Goal: Task Accomplishment & Management: Manage account settings

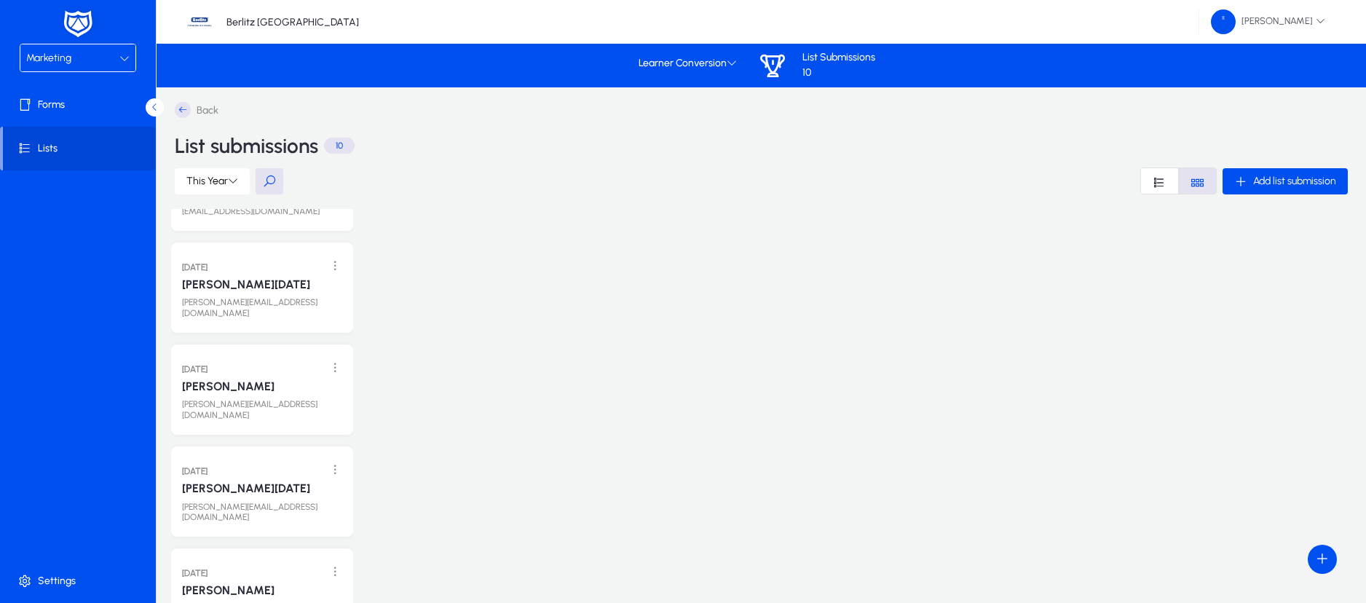
click at [117, 65] on div "Marketing" at bounding box center [72, 58] width 93 height 19
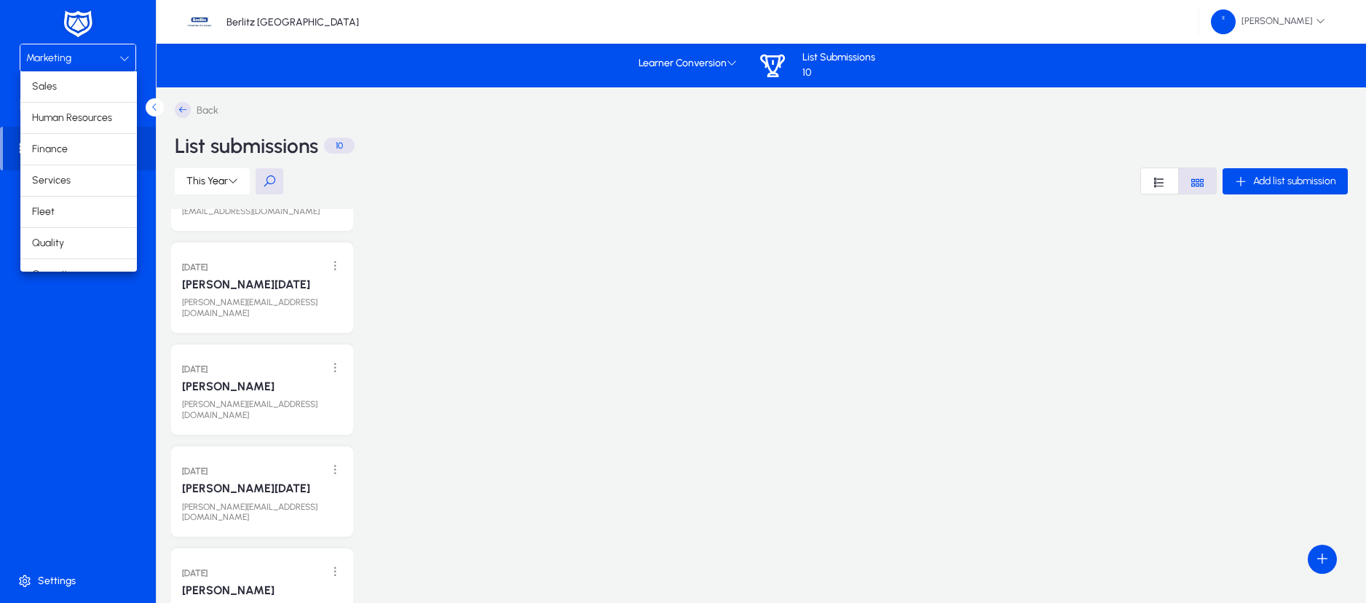
scroll to position [50, 0]
click at [84, 125] on mat-option "Services" at bounding box center [78, 131] width 117 height 31
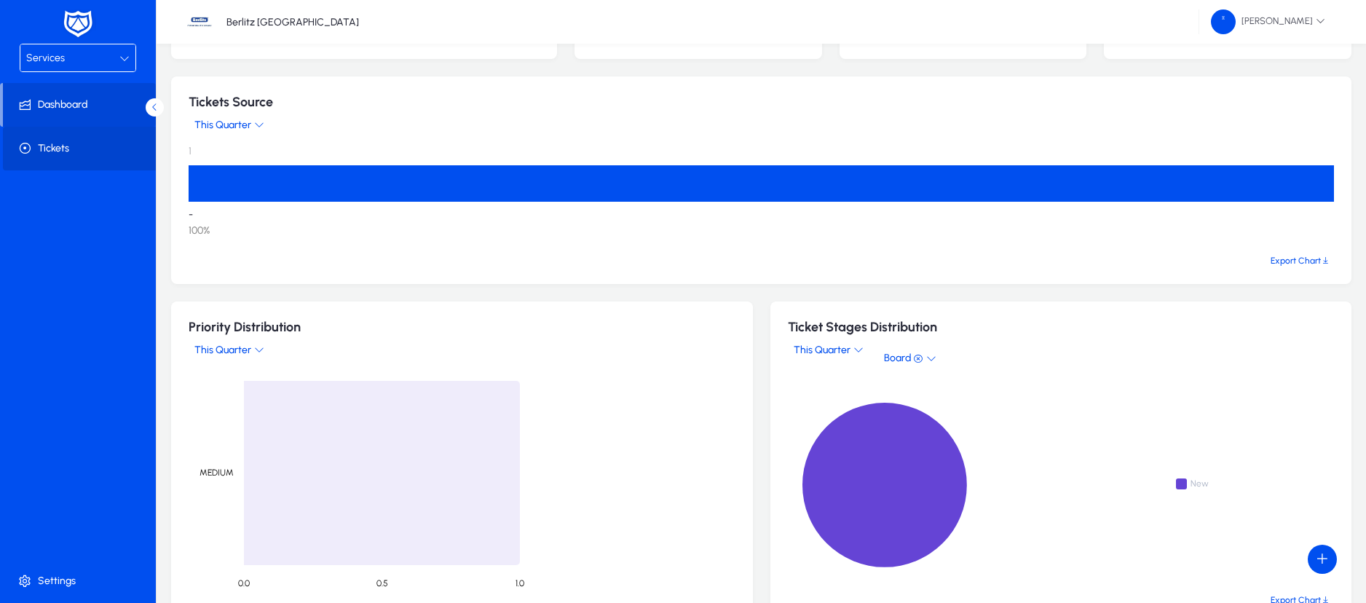
click at [45, 150] on span "Tickets" at bounding box center [81, 148] width 156 height 15
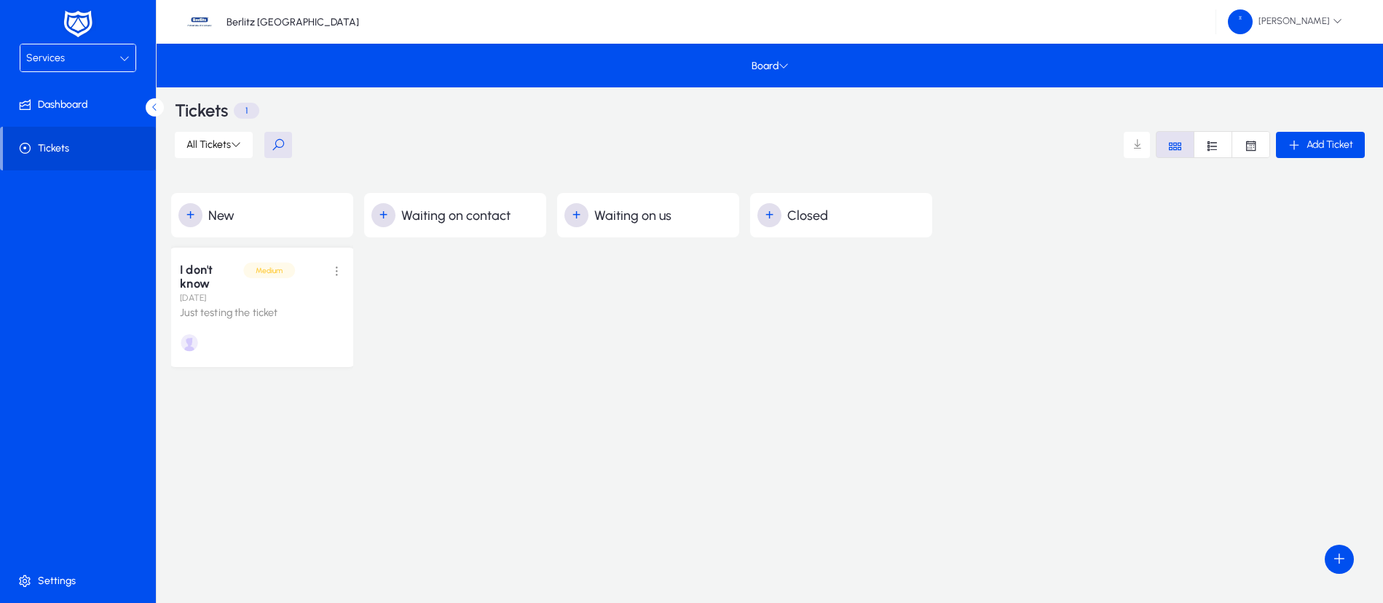
click at [249, 302] on div "[DATE]" at bounding box center [262, 297] width 165 height 13
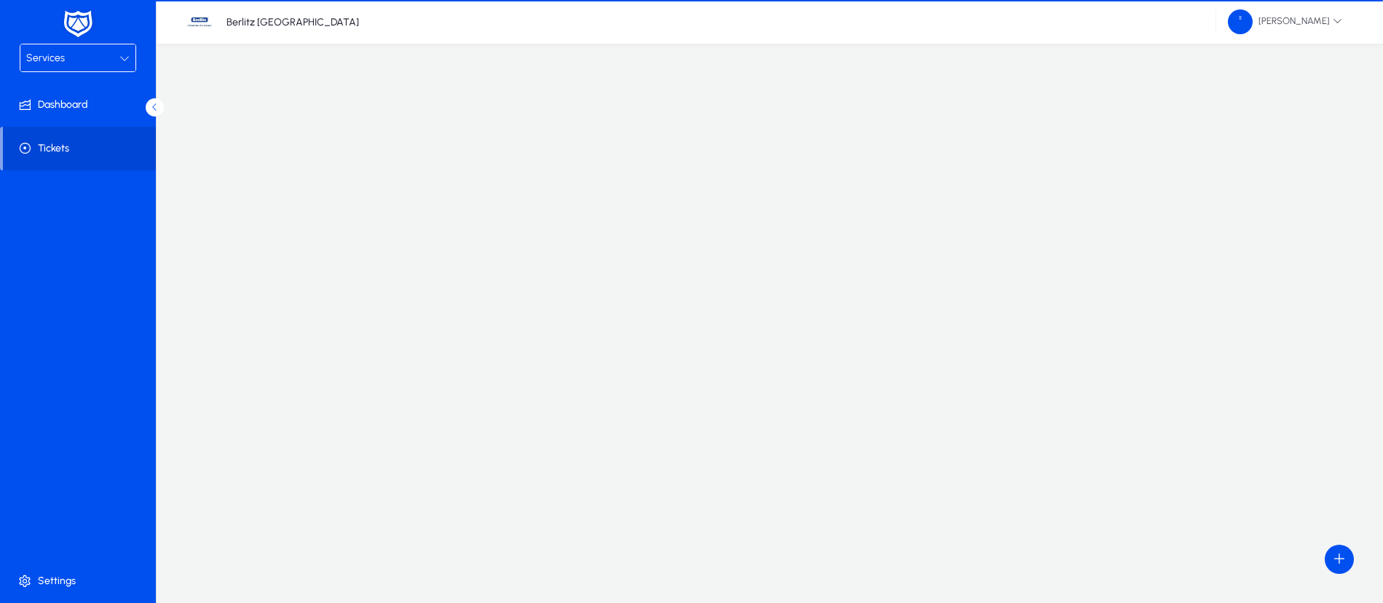
click at [249, 302] on div at bounding box center [769, 215] width 1197 height 315
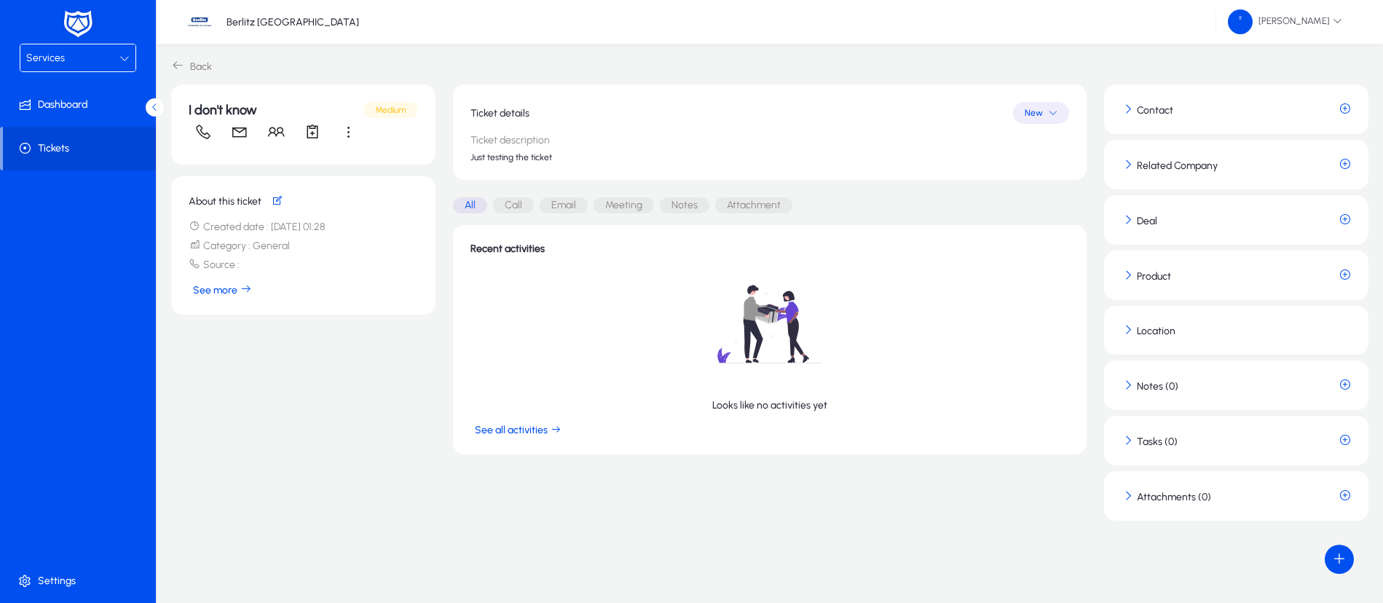
click at [1130, 107] on icon "button" at bounding box center [1128, 109] width 12 height 12
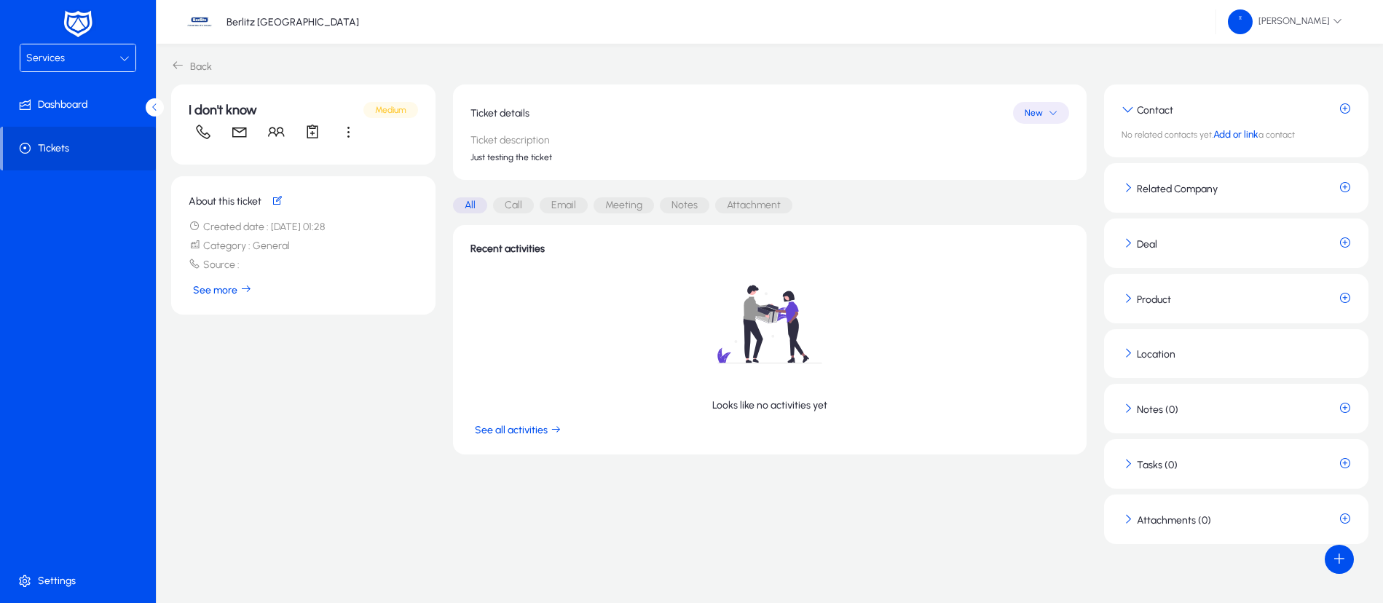
click at [1137, 188] on button "Related Company" at bounding box center [1170, 188] width 96 height 14
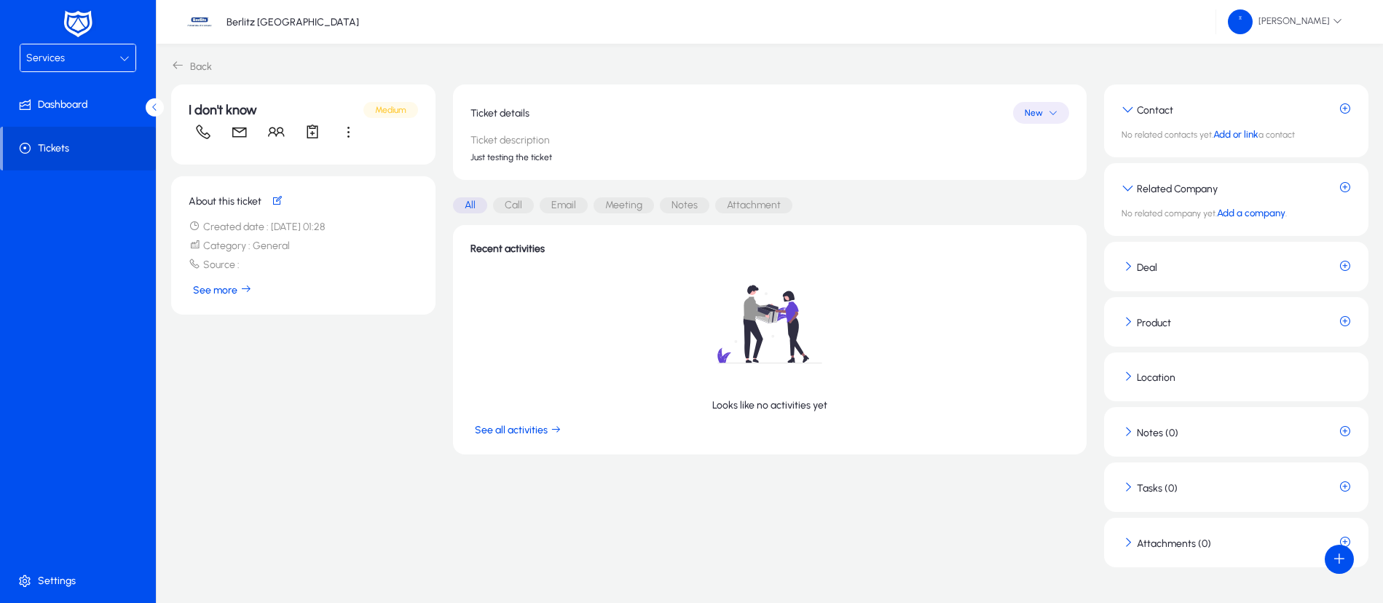
click at [1125, 275] on app-ticket-deal-card "Deal" at bounding box center [1236, 267] width 264 height 50
click at [87, 60] on div "Services" at bounding box center [72, 58] width 93 height 19
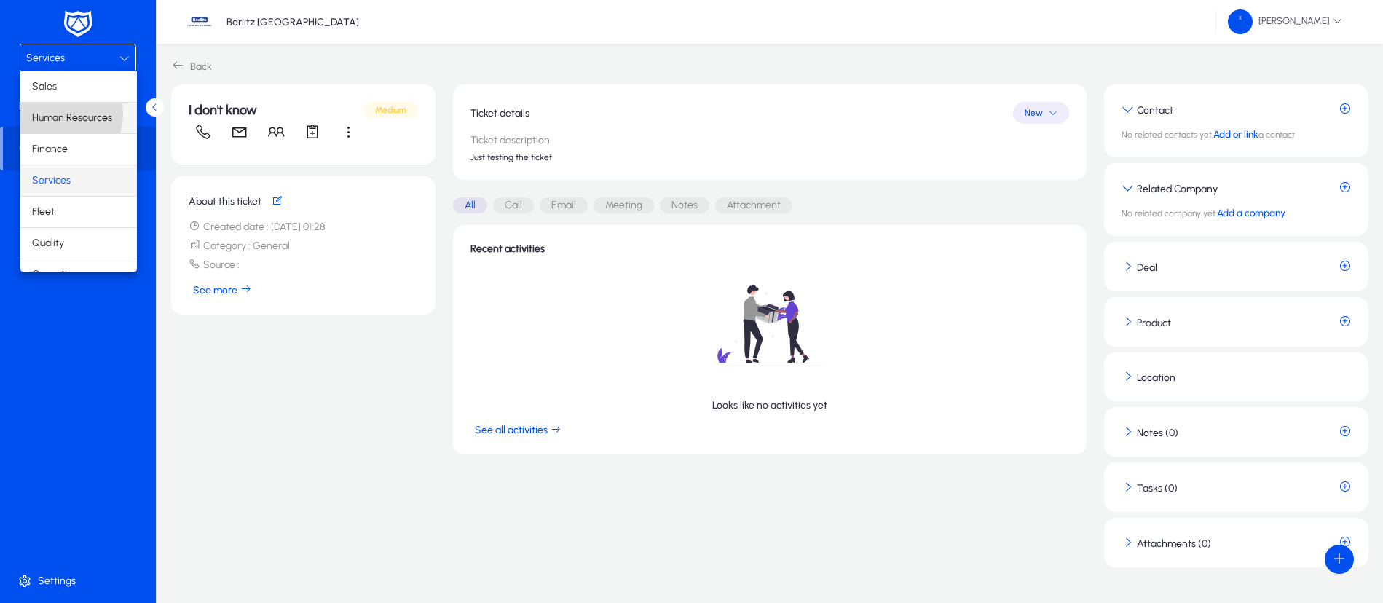
click at [47, 114] on span "Human Resources" at bounding box center [72, 117] width 80 height 17
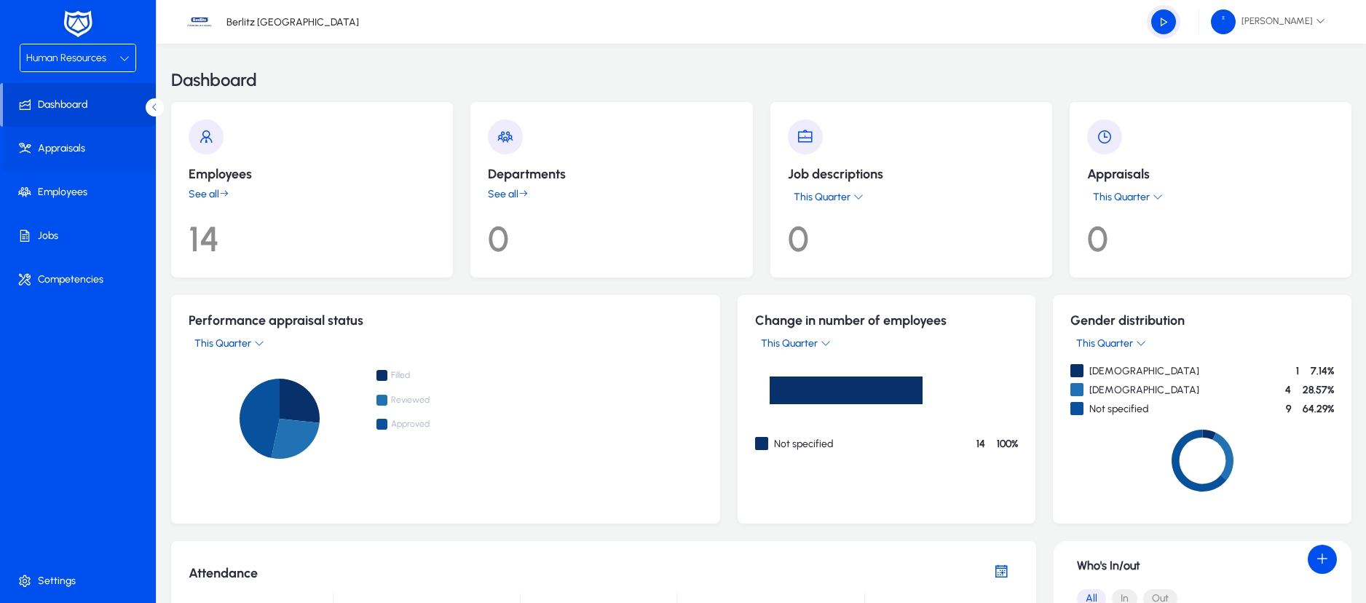
click at [80, 147] on span "Appraisals" at bounding box center [81, 148] width 156 height 15
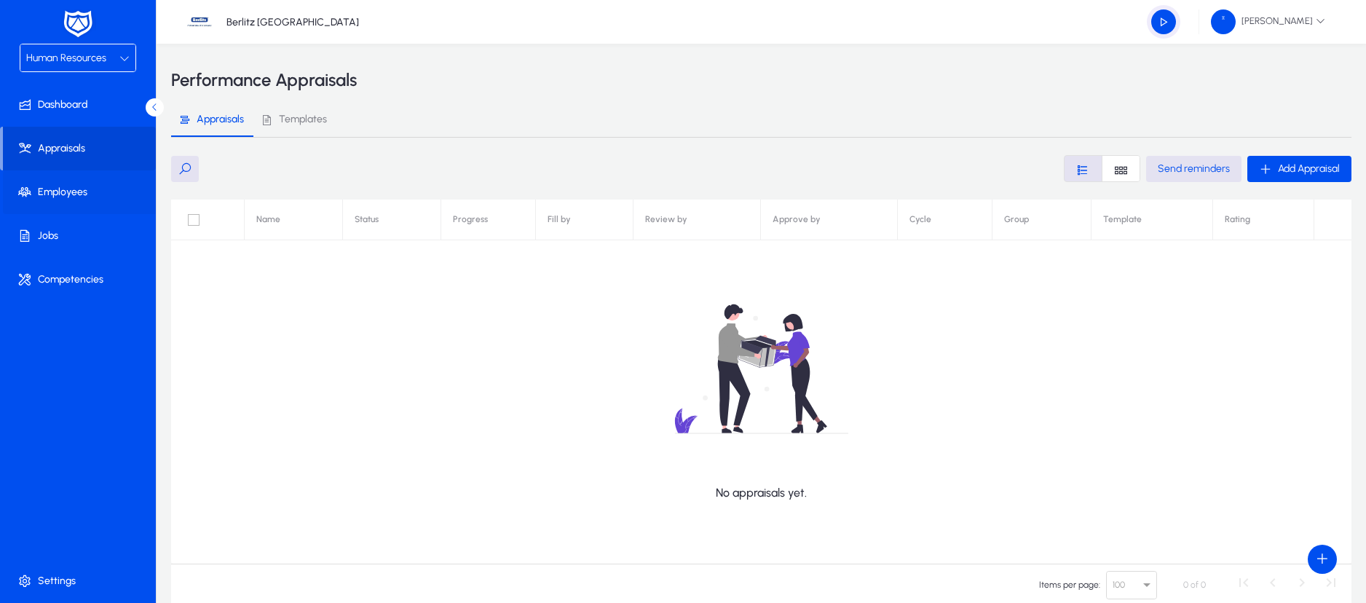
click at [94, 195] on span "Employees" at bounding box center [81, 192] width 156 height 15
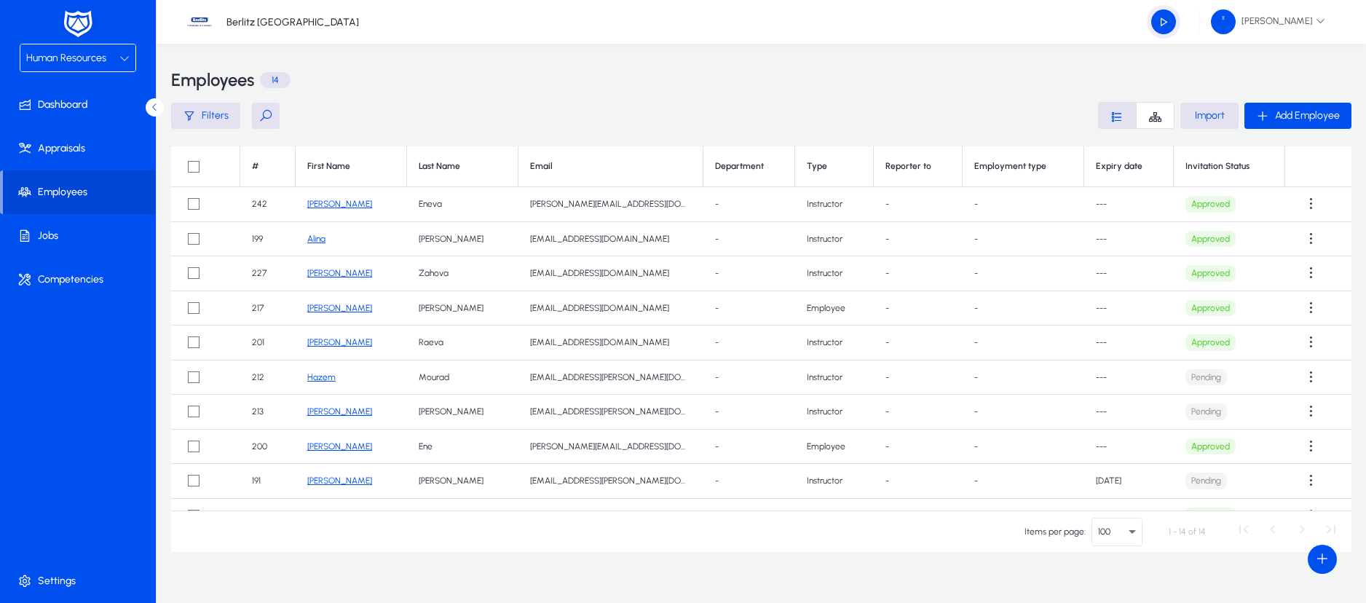
click at [329, 205] on link "[PERSON_NAME]" at bounding box center [339, 204] width 65 height 10
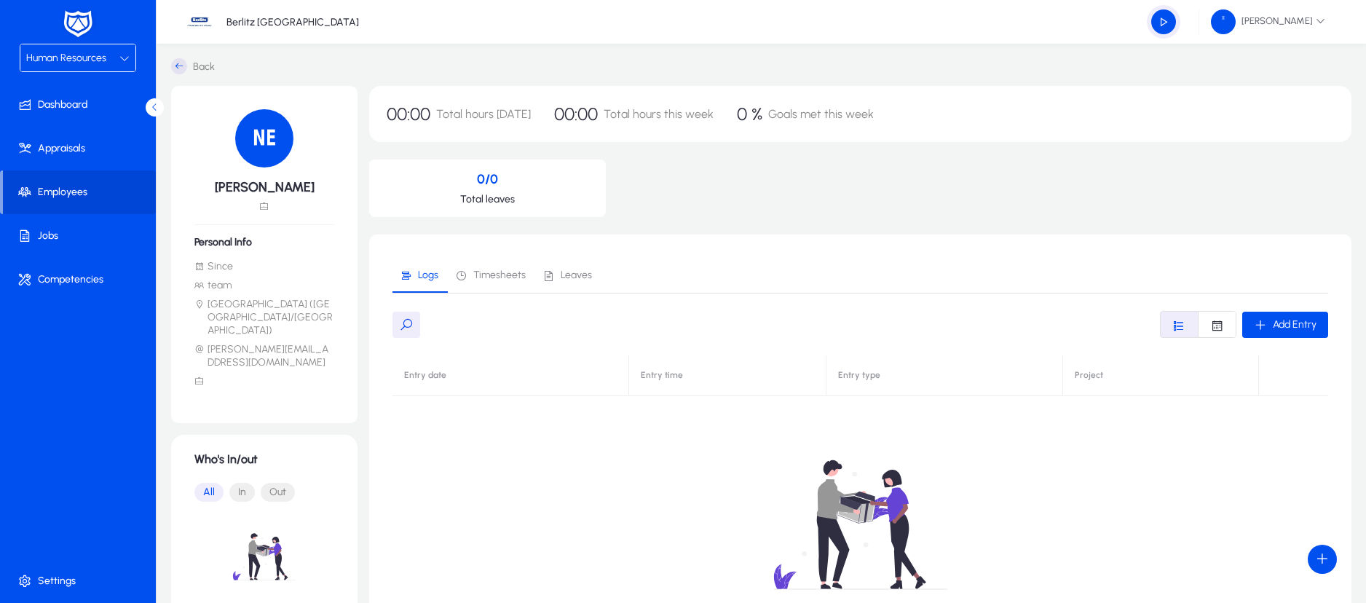
click at [70, 53] on span "Human Resources" at bounding box center [66, 58] width 80 height 12
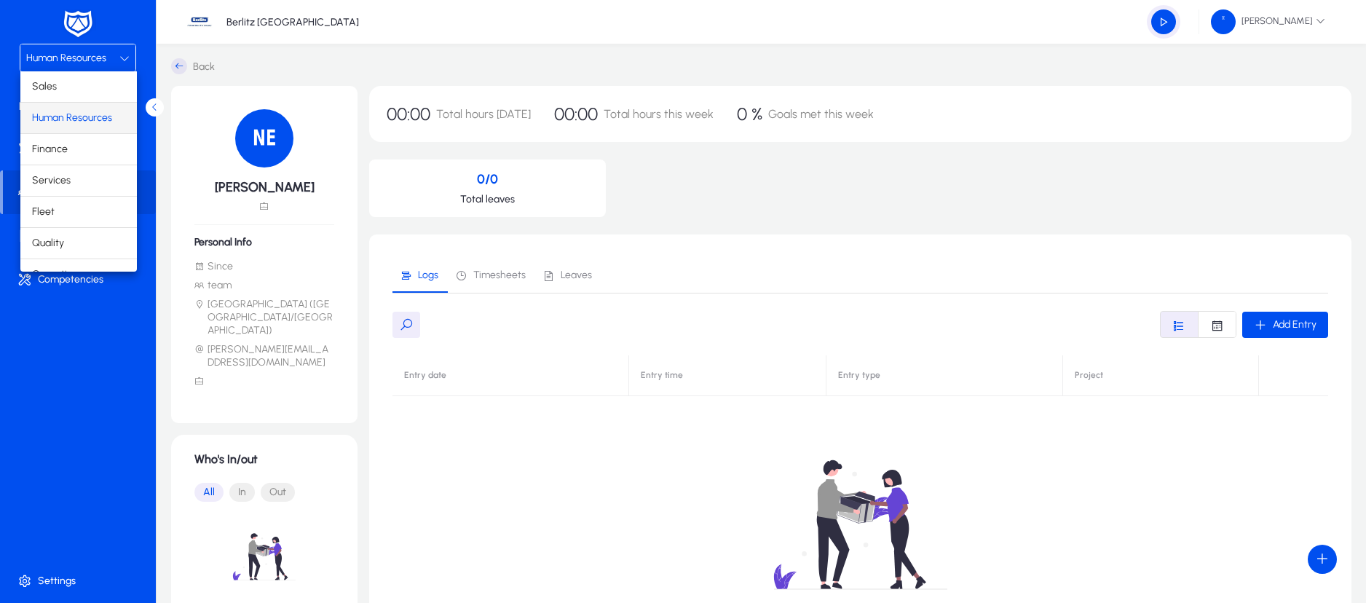
click at [66, 111] on span "Human Resources" at bounding box center [72, 117] width 80 height 17
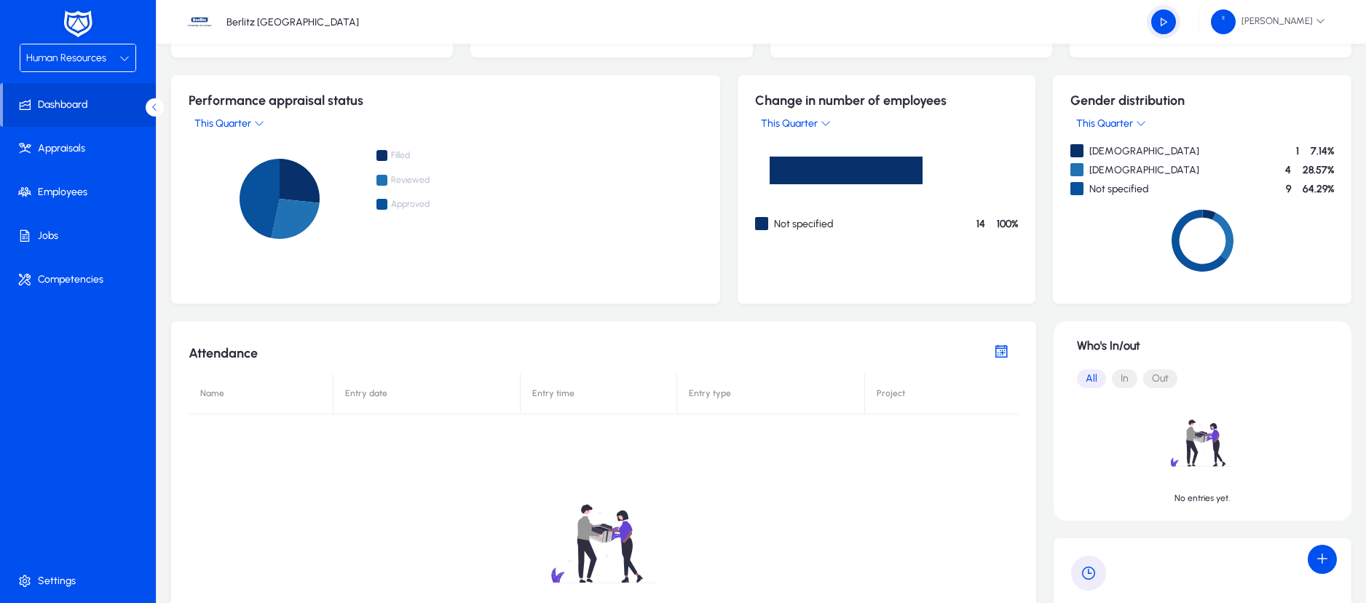
scroll to position [109, 0]
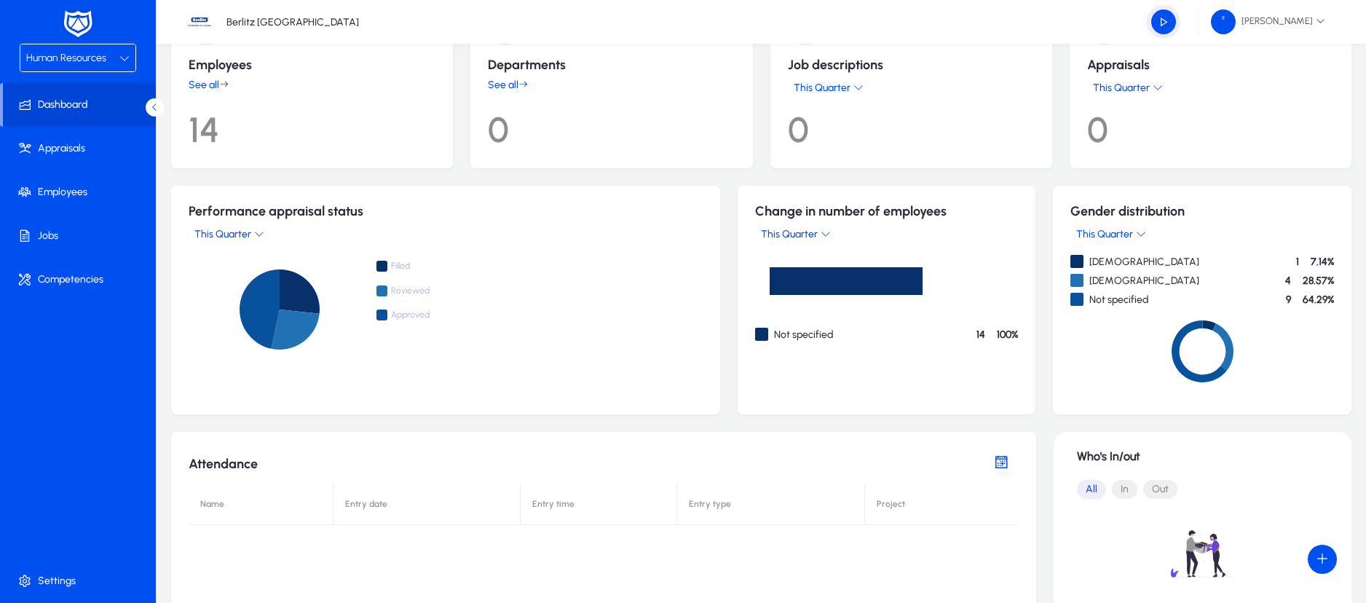
click at [207, 137] on p "14" at bounding box center [312, 124] width 247 height 54
click at [212, 84] on link "See all" at bounding box center [312, 85] width 247 height 12
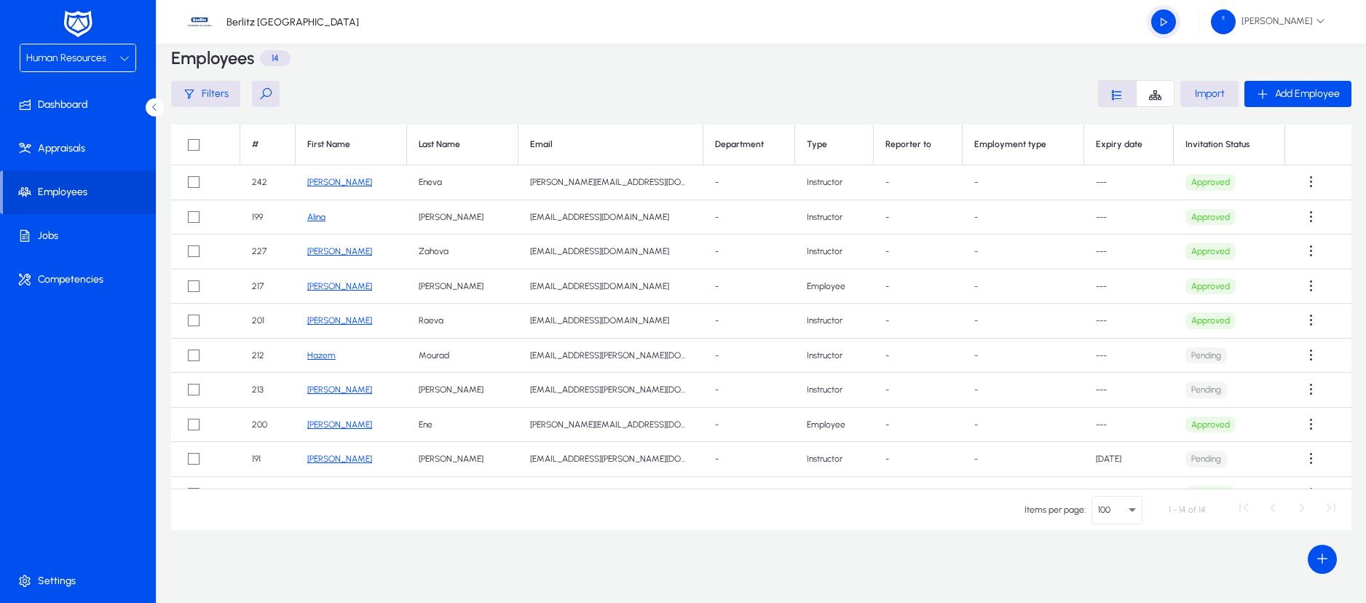
click at [317, 219] on link "Alina" at bounding box center [316, 217] width 18 height 10
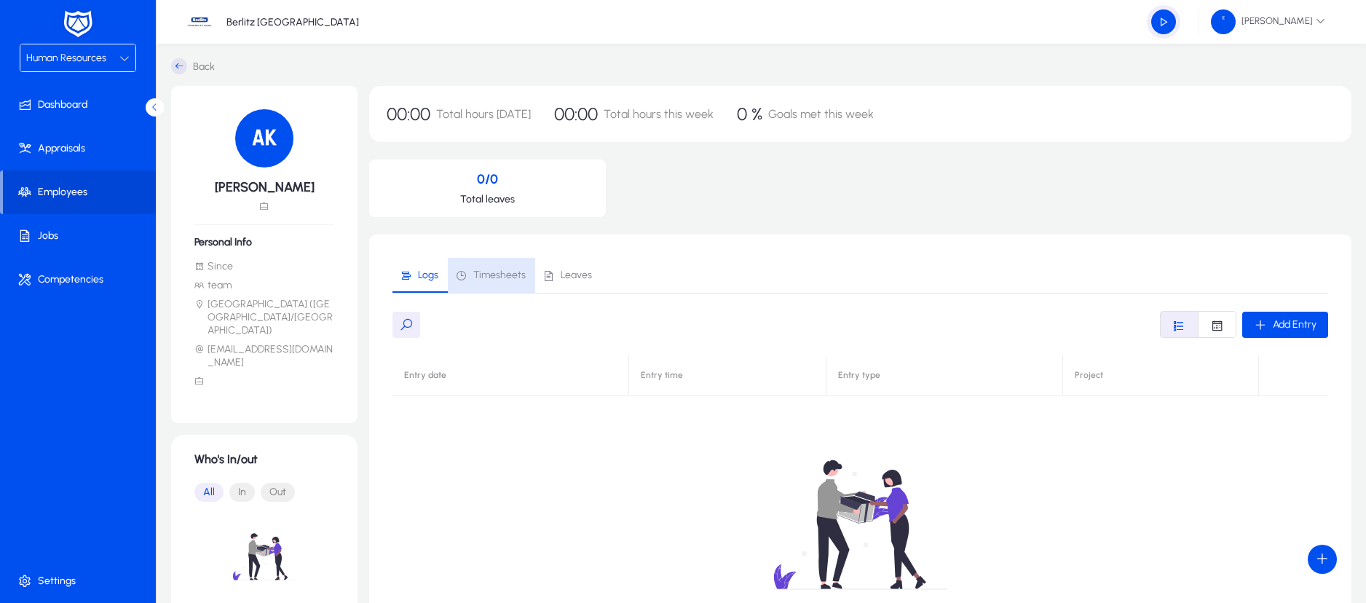
click at [498, 270] on span "Timesheets" at bounding box center [499, 275] width 52 height 10
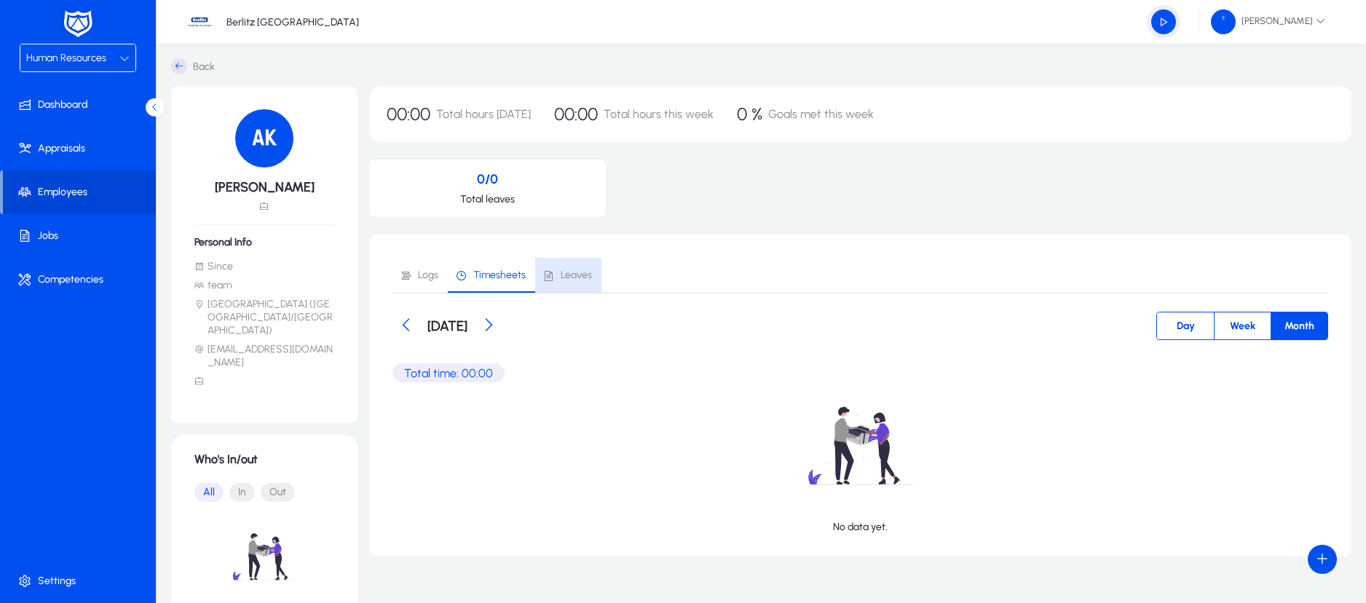
click at [575, 275] on span "Leaves" at bounding box center [576, 275] width 31 height 10
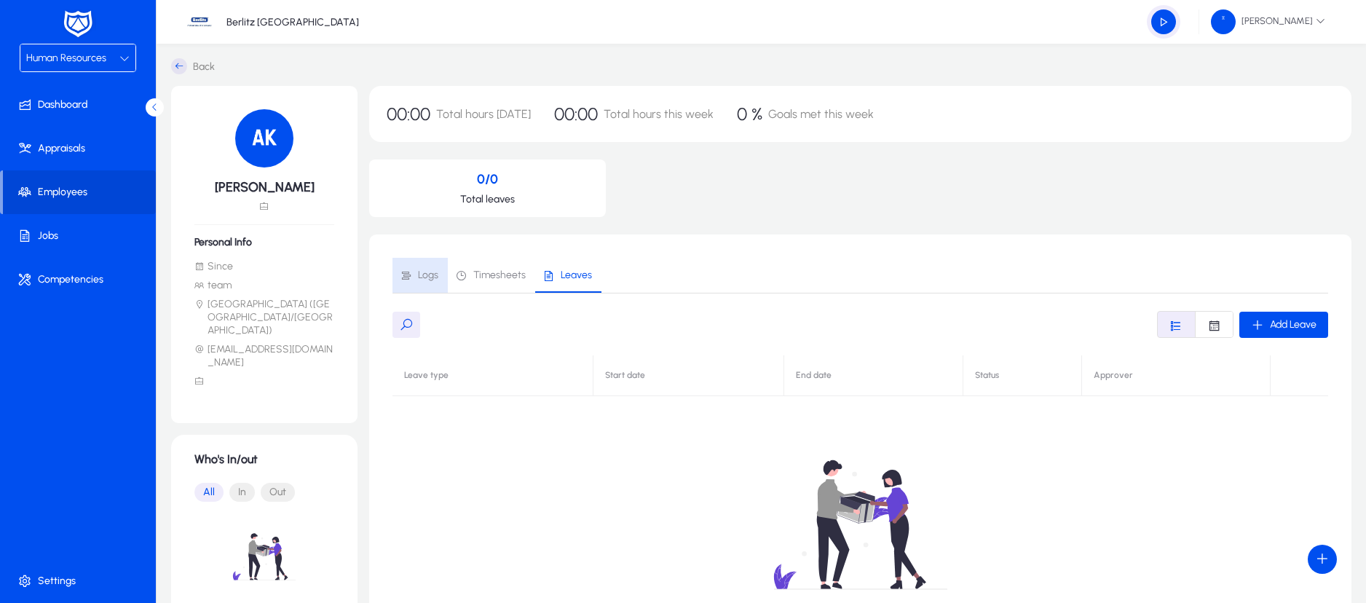
click at [441, 273] on link "Logs" at bounding box center [420, 275] width 55 height 35
click at [190, 64] on link "Back" at bounding box center [193, 66] width 44 height 16
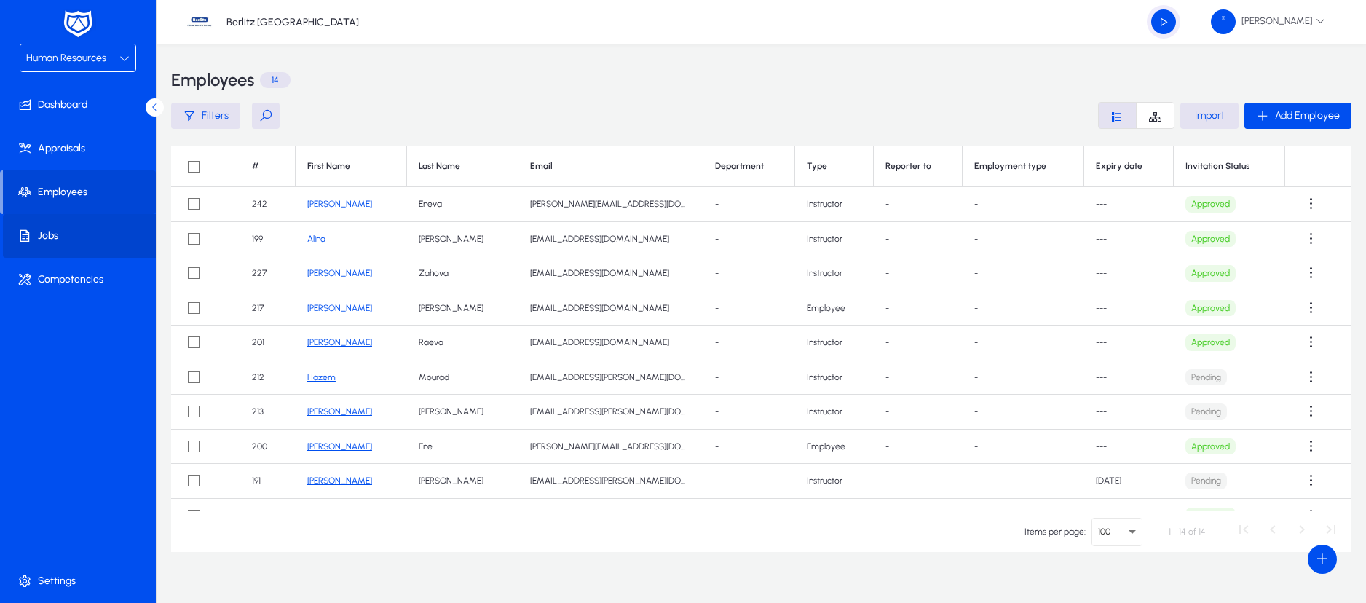
click at [47, 230] on span "Jobs" at bounding box center [81, 236] width 156 height 15
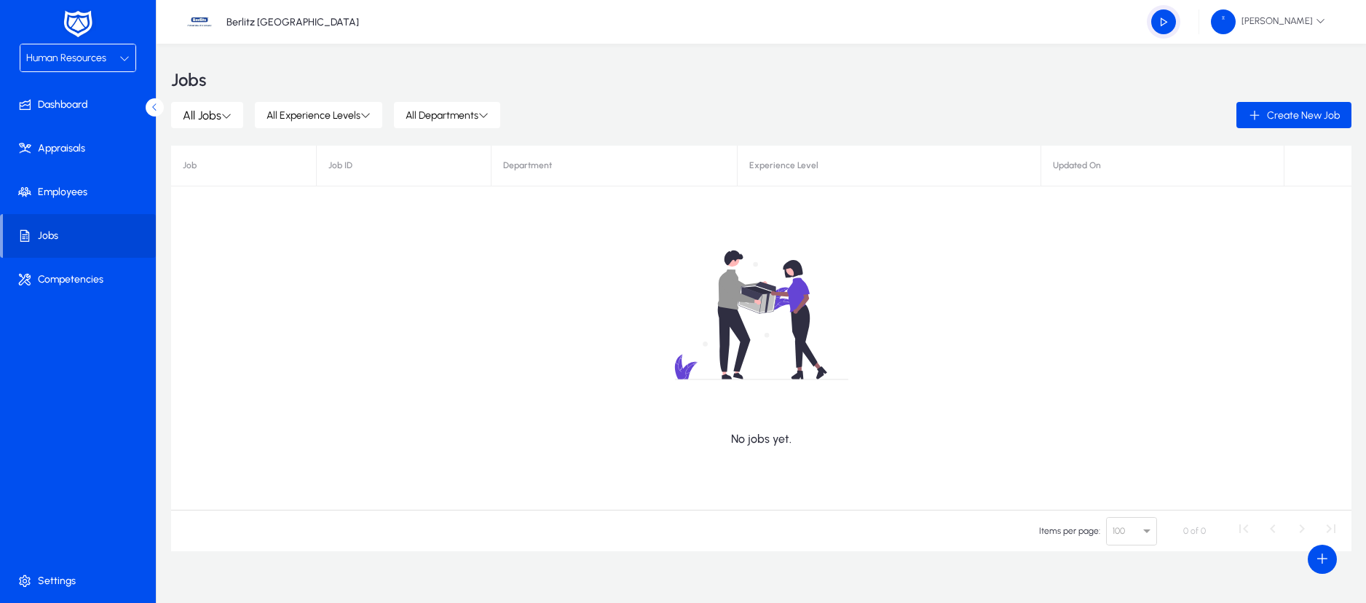
click at [102, 66] on div "Human Resources" at bounding box center [72, 58] width 93 height 19
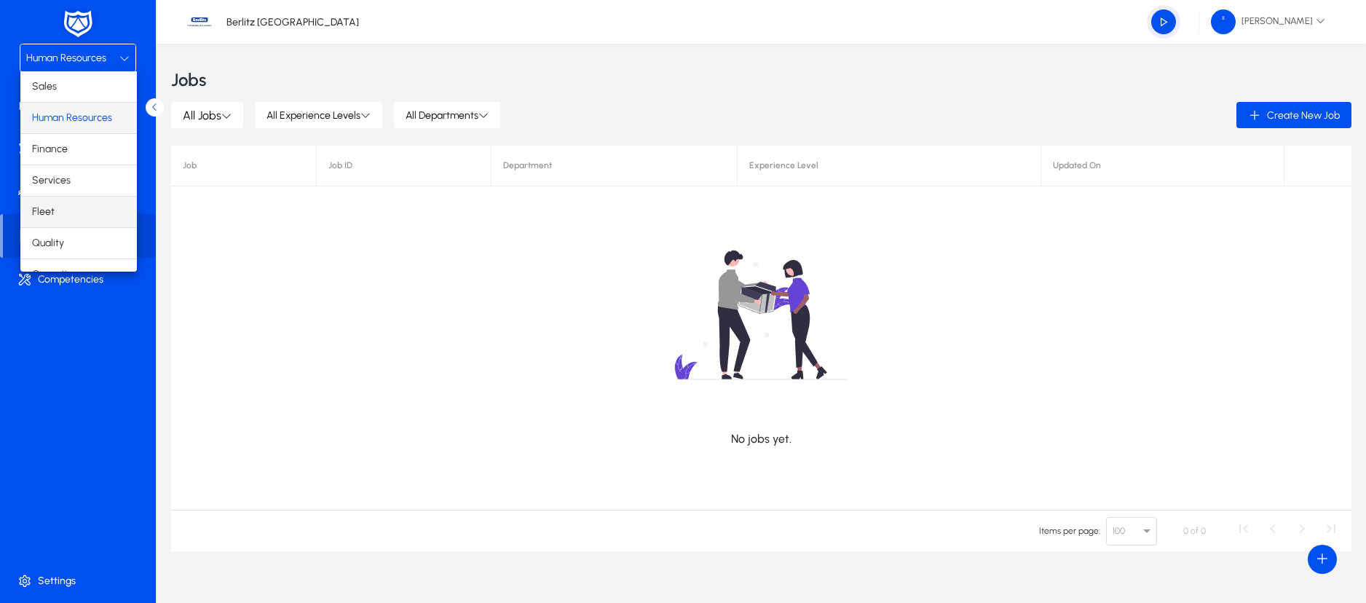
scroll to position [50, 0]
click at [79, 221] on span "Operations" at bounding box center [57, 224] width 51 height 17
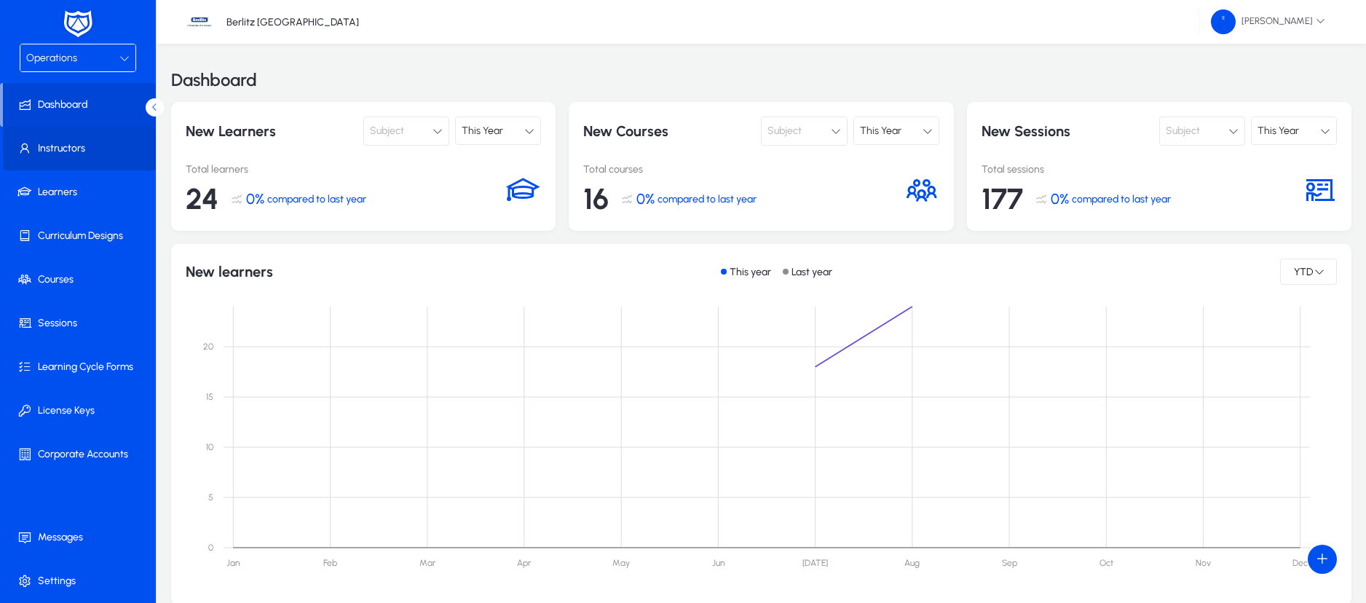
click at [95, 148] on span "Instructors" at bounding box center [81, 148] width 156 height 15
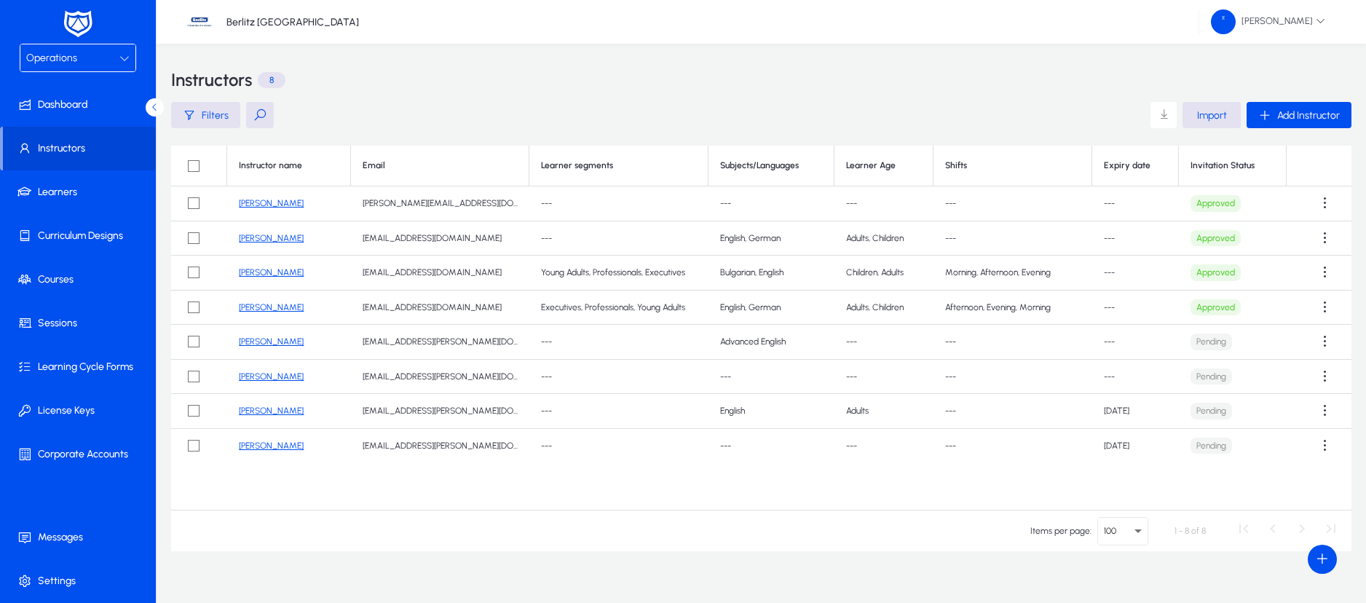
click at [261, 236] on link "[PERSON_NAME]" at bounding box center [271, 238] width 65 height 10
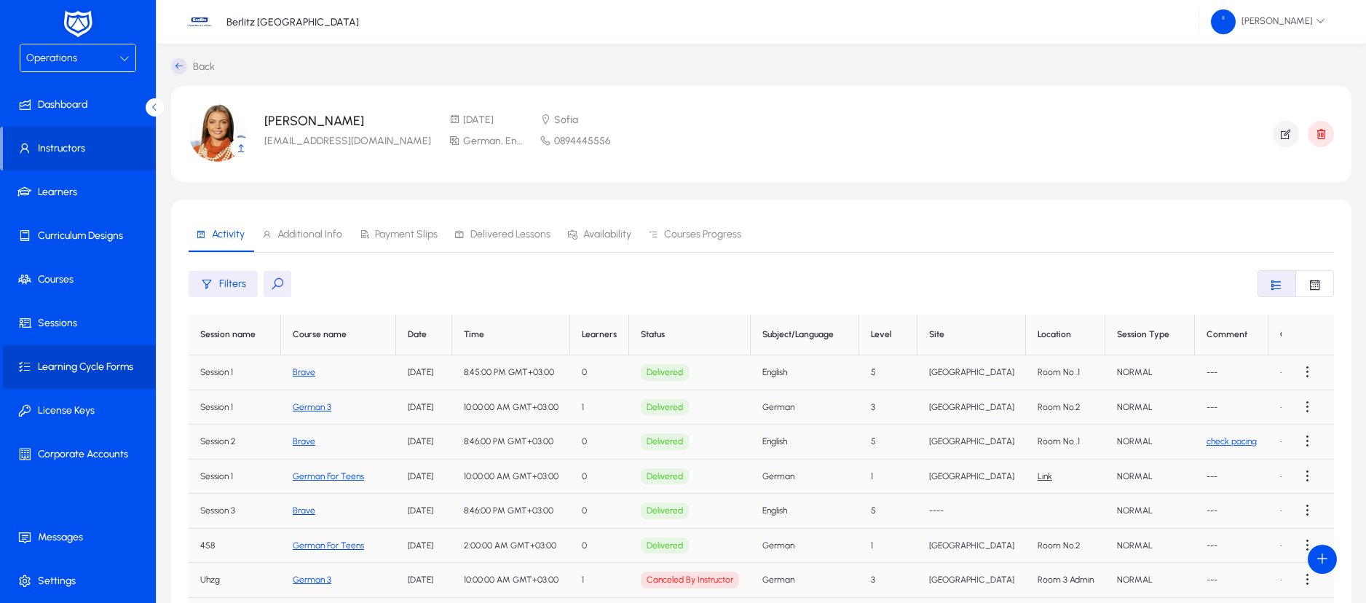
click at [105, 376] on span at bounding box center [81, 367] width 156 height 35
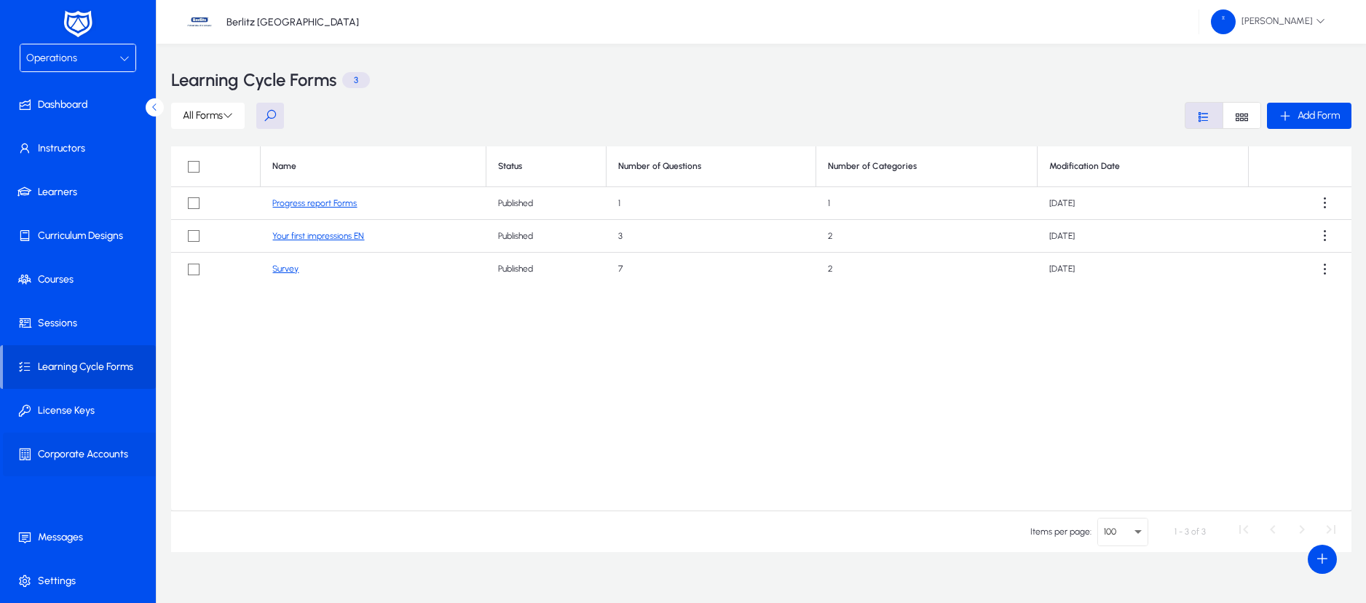
click at [91, 455] on span "Corporate Accounts" at bounding box center [81, 454] width 156 height 15
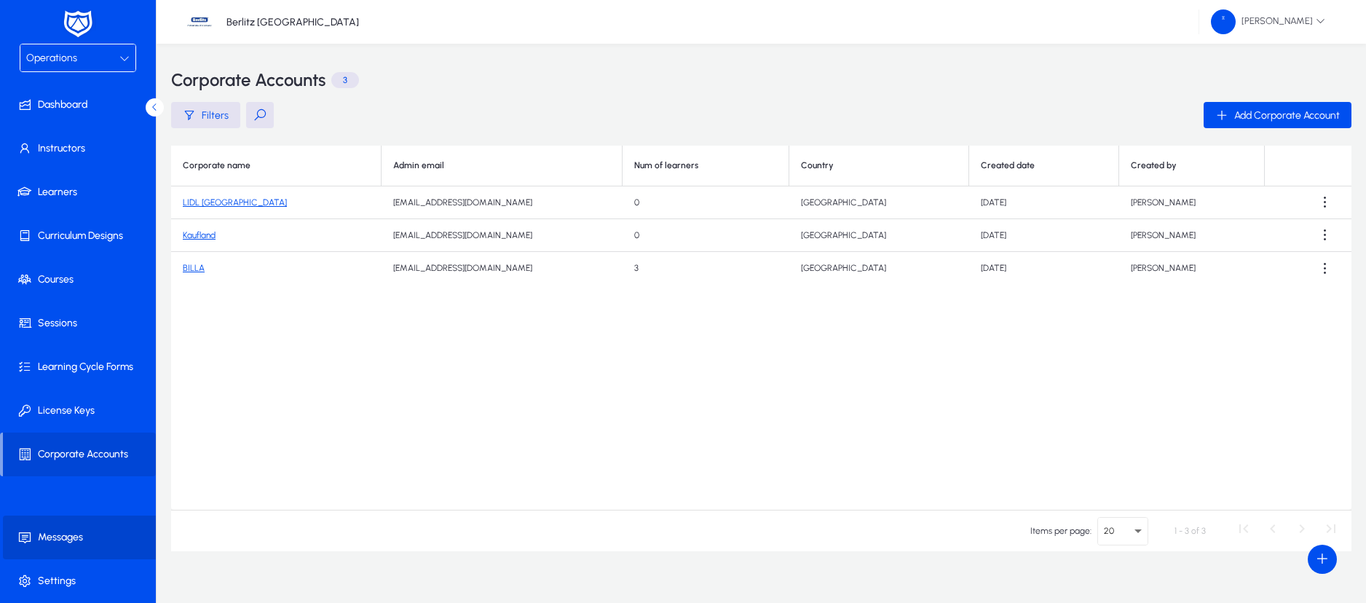
click at [62, 532] on span "Messages" at bounding box center [81, 537] width 156 height 15
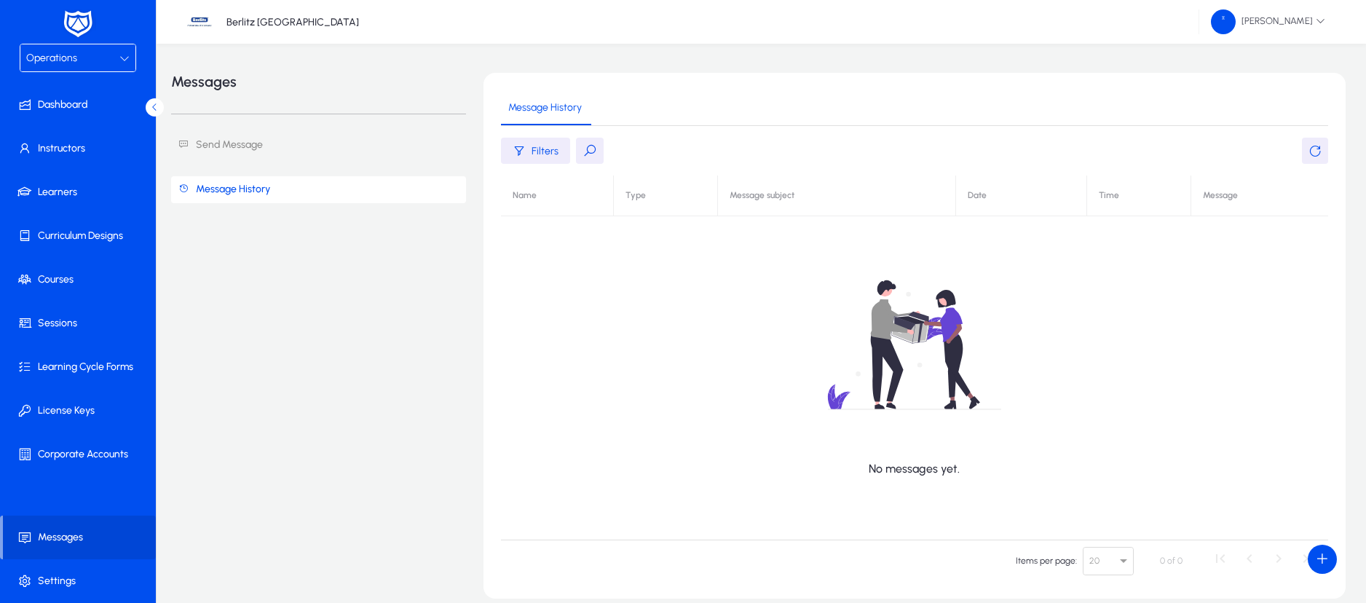
click at [119, 66] on div at bounding box center [124, 58] width 10 height 17
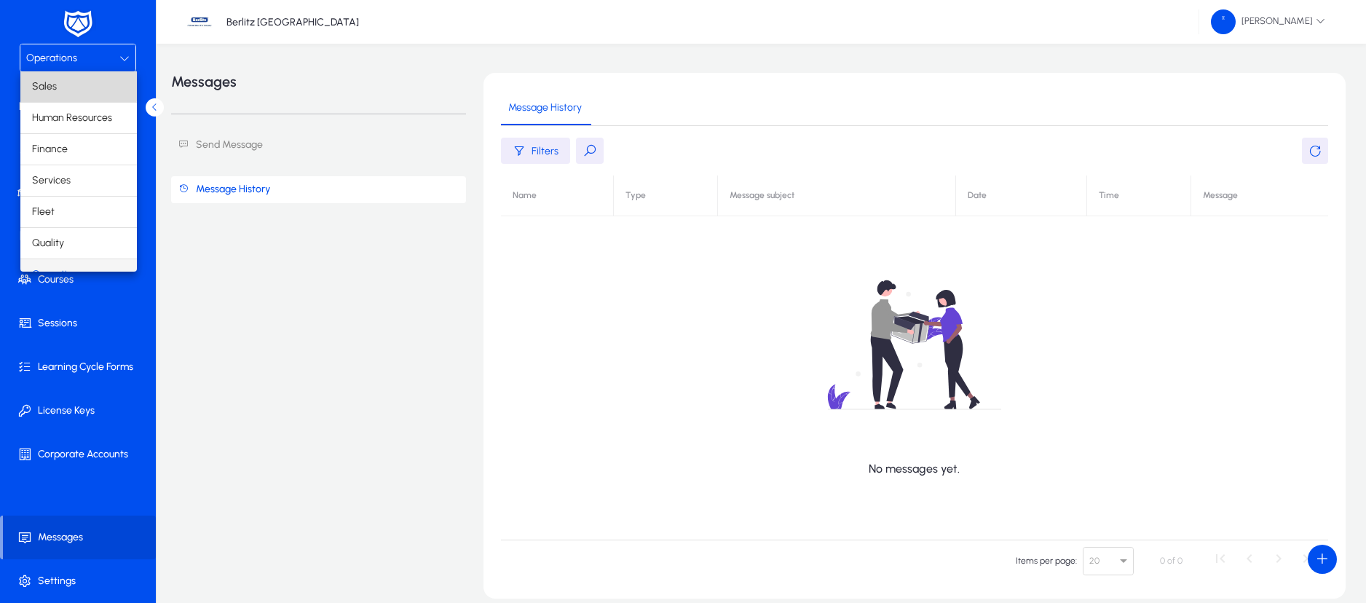
click at [79, 82] on mat-option "Sales" at bounding box center [78, 86] width 117 height 31
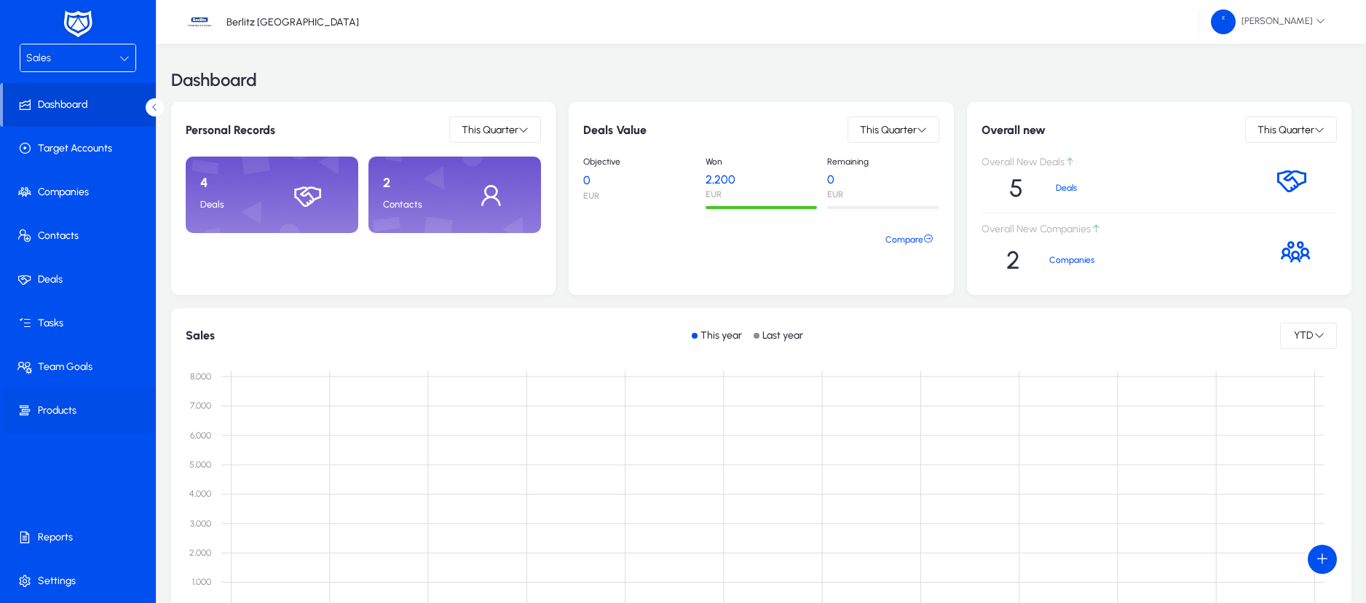
click at [72, 414] on span "Products" at bounding box center [81, 411] width 156 height 15
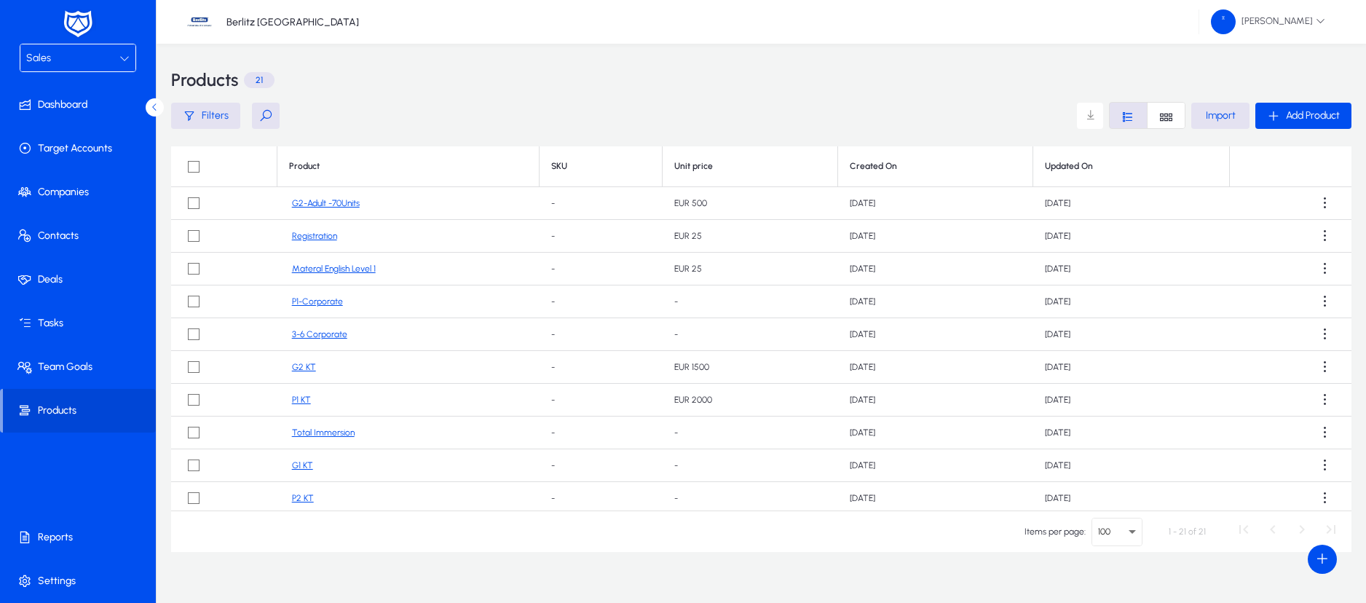
click at [318, 240] on link "Registration" at bounding box center [314, 236] width 45 height 11
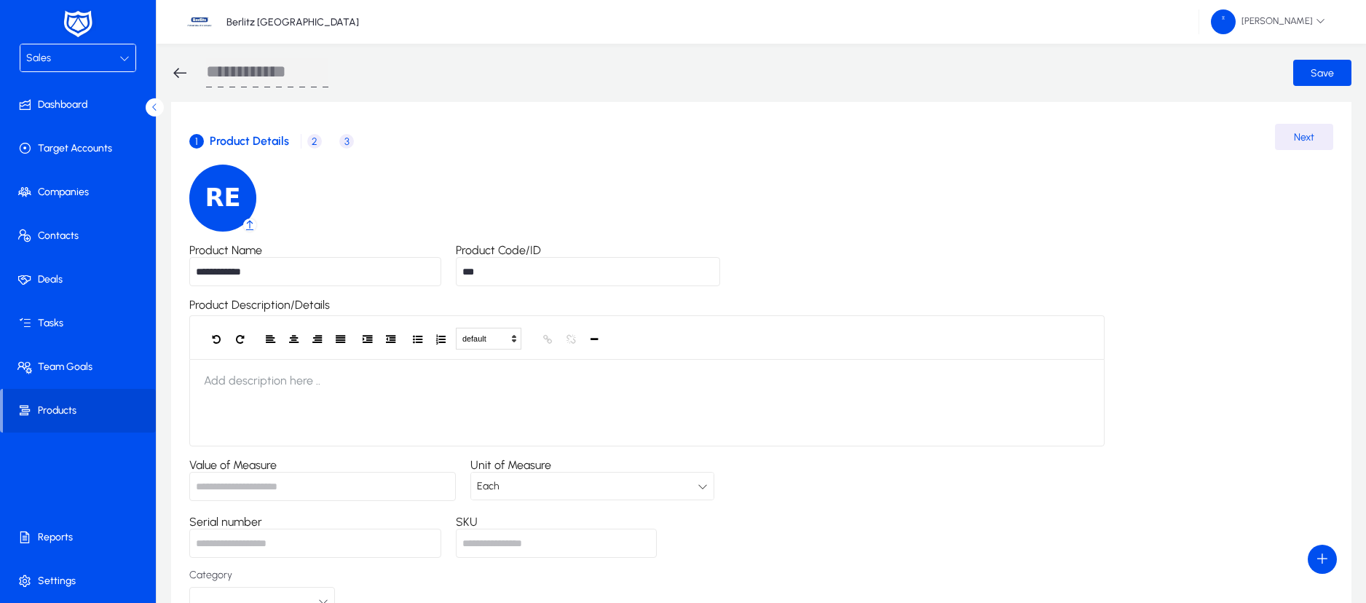
scroll to position [108, 0]
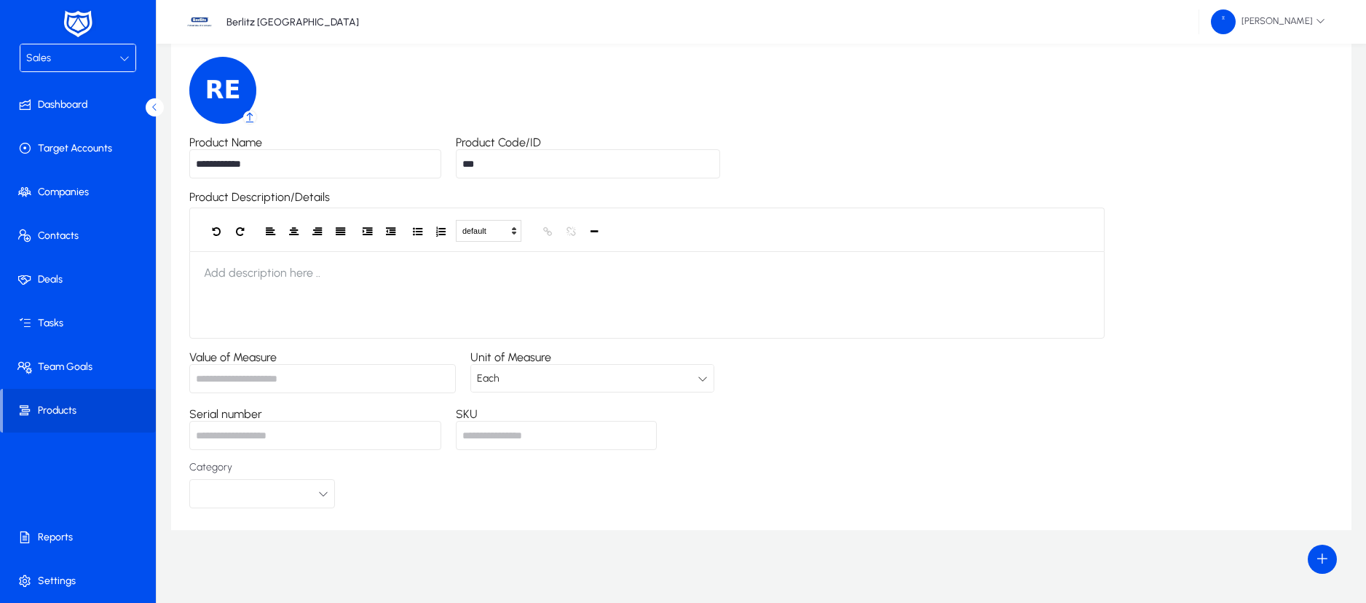
click at [528, 385] on div "Each" at bounding box center [587, 378] width 221 height 19
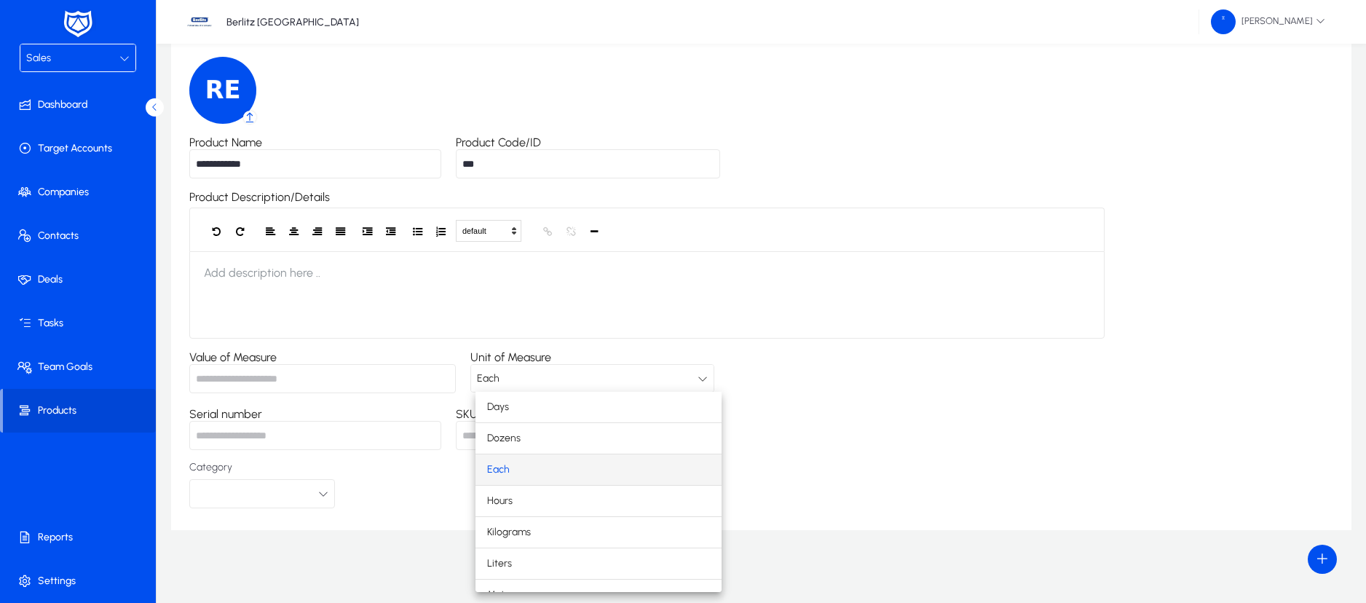
click at [528, 385] on div at bounding box center [683, 301] width 1366 height 603
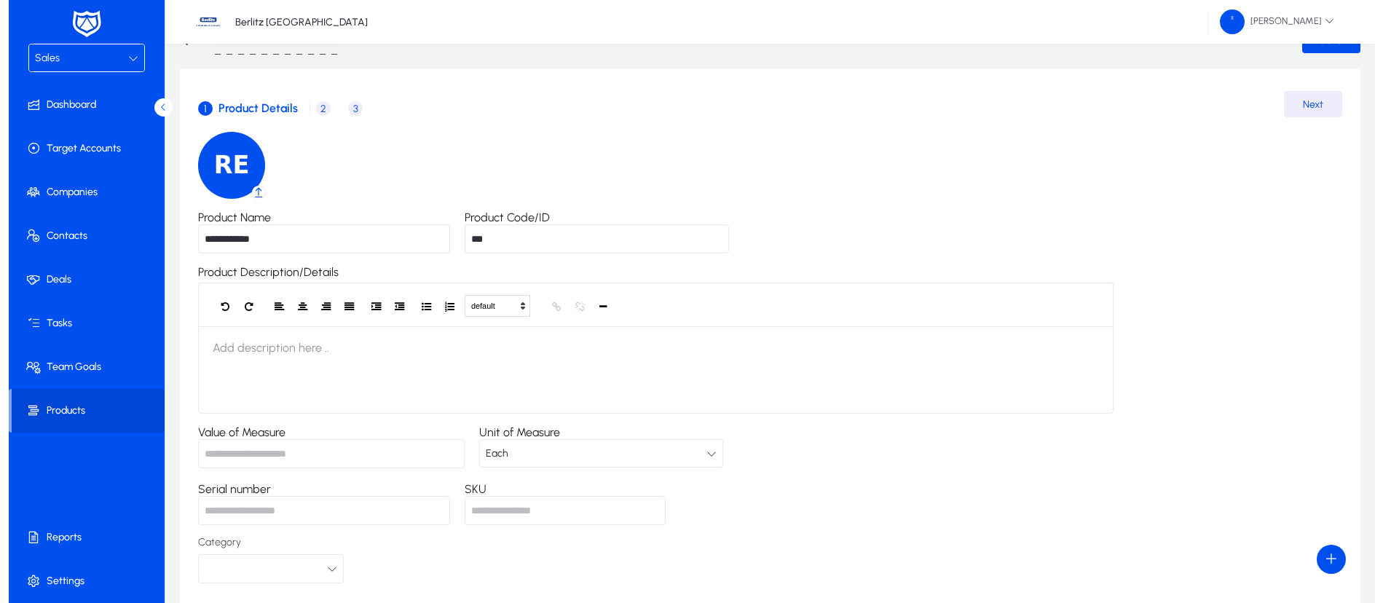
scroll to position [0, 0]
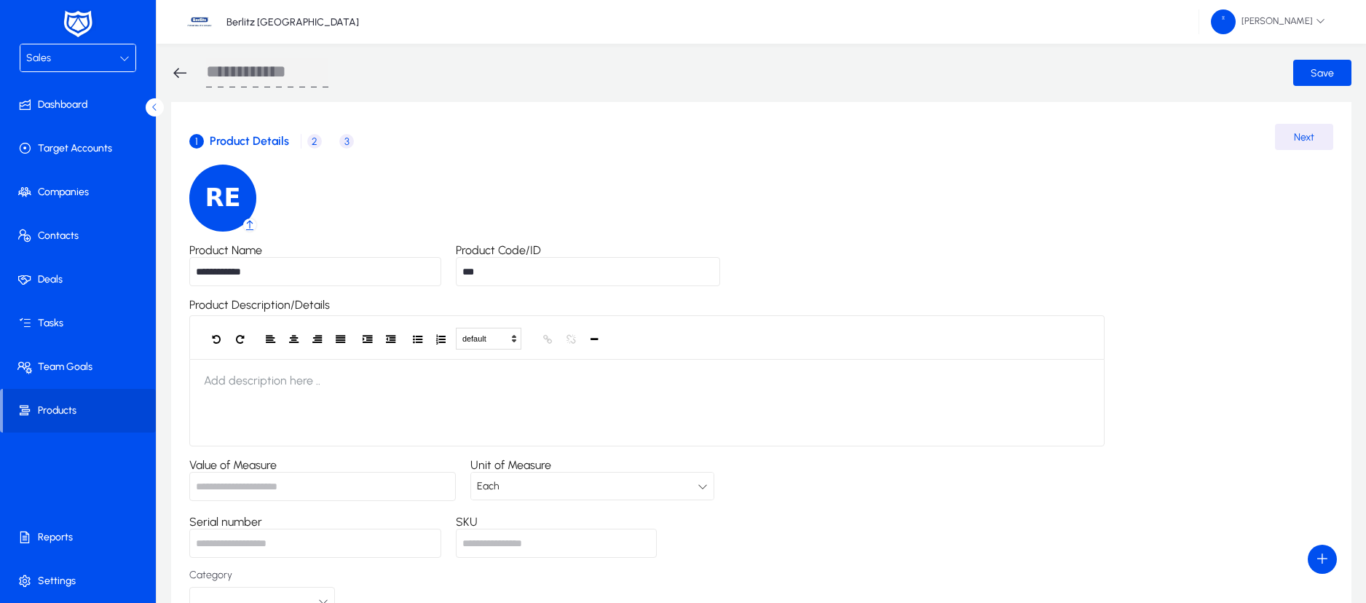
click at [315, 139] on span "2" at bounding box center [314, 141] width 15 height 15
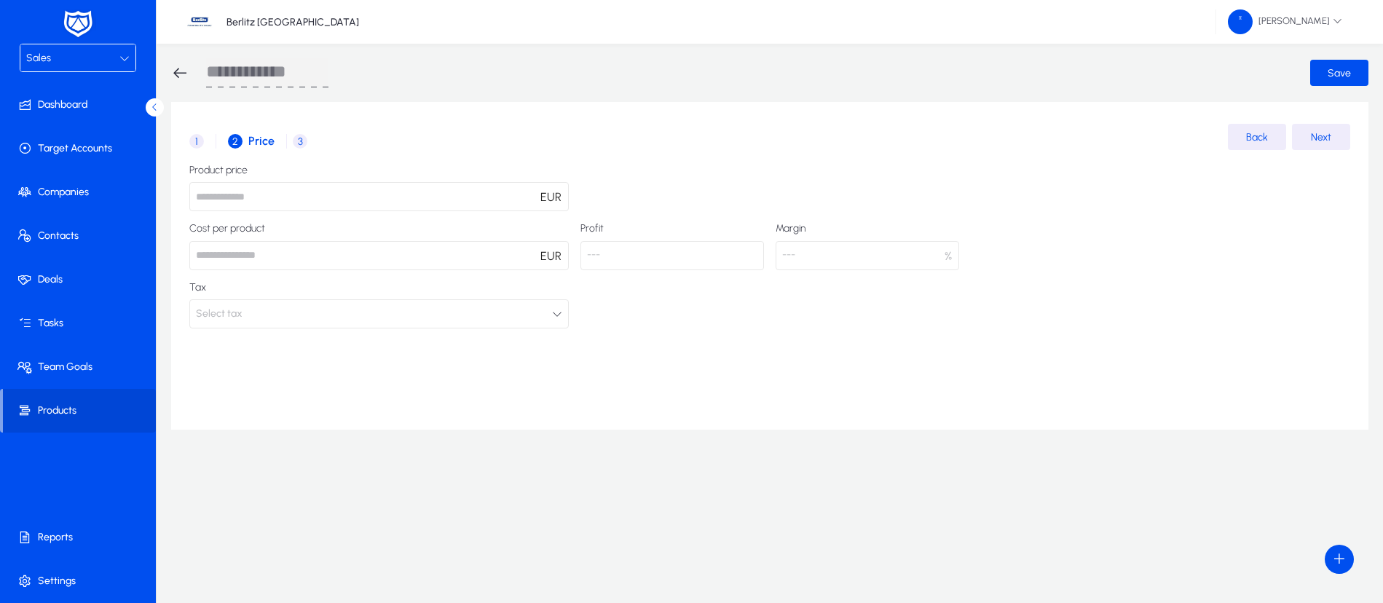
click at [546, 310] on button "Select tax" at bounding box center [378, 313] width 379 height 29
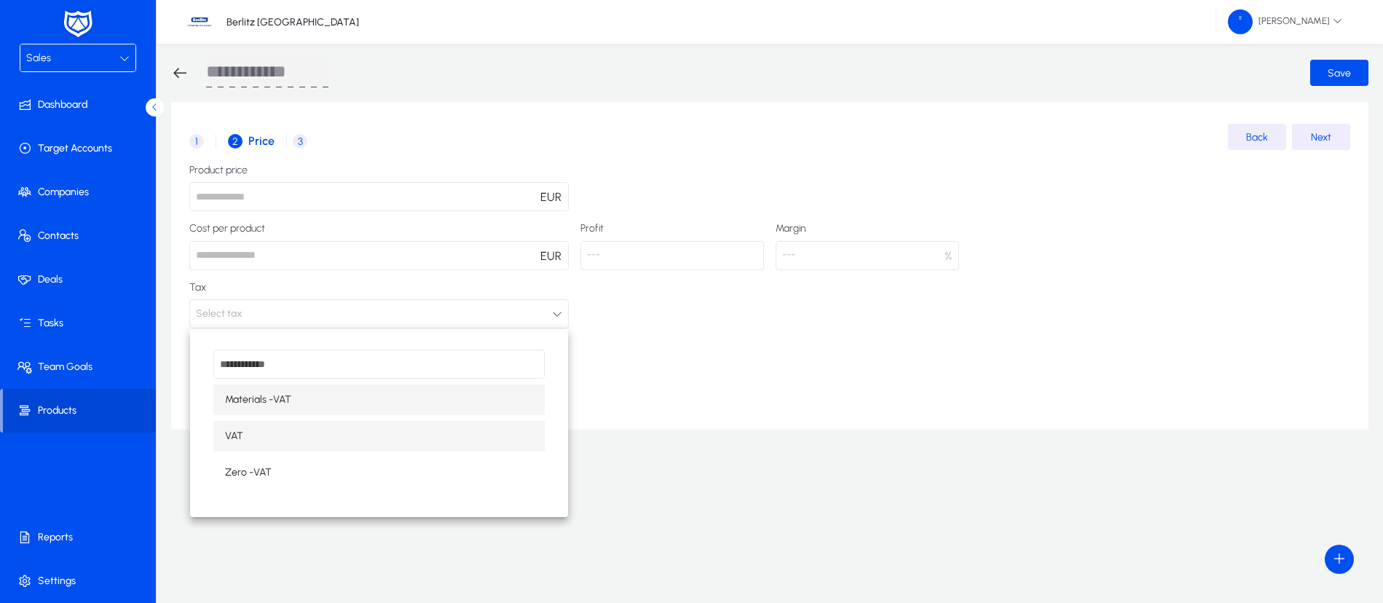
click at [378, 433] on mat-option "VAT" at bounding box center [378, 436] width 331 height 31
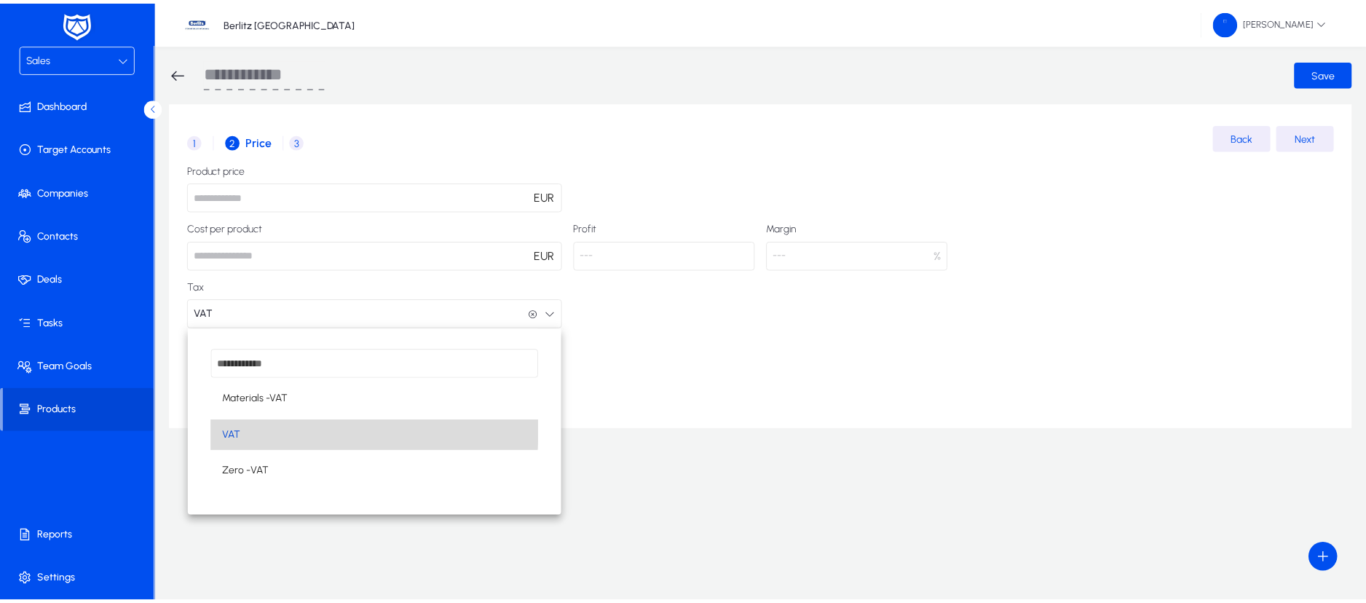
scroll to position [1, 0]
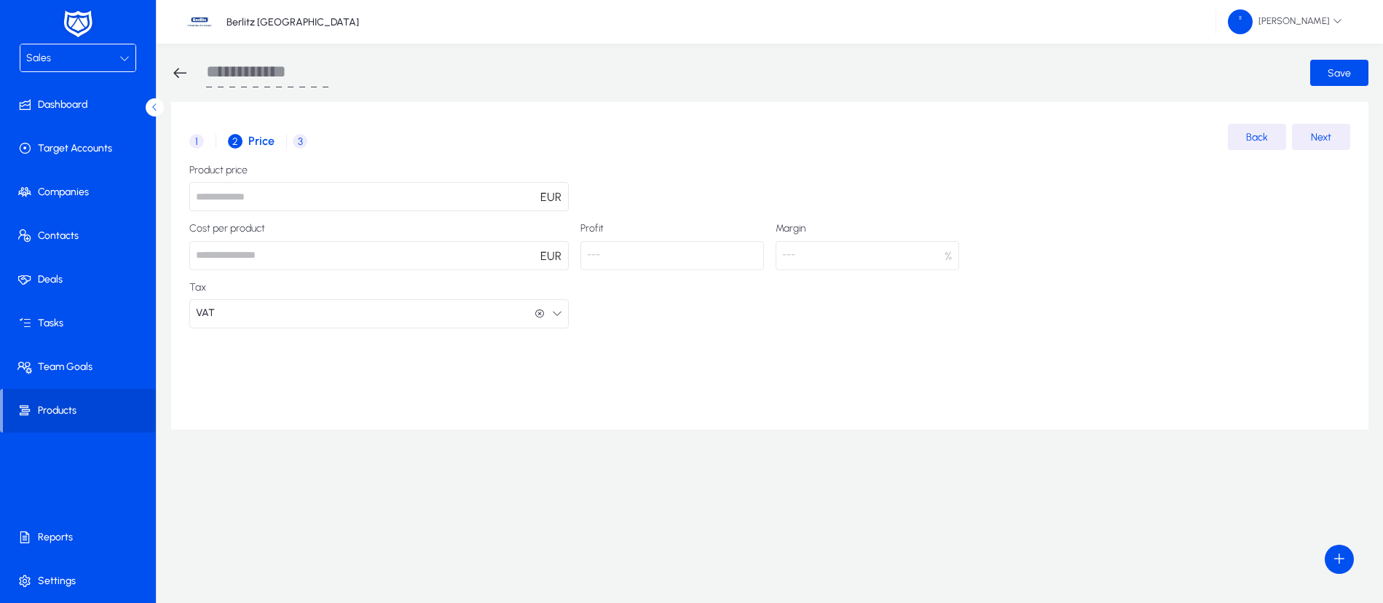
click at [299, 143] on span "3" at bounding box center [300, 141] width 15 height 15
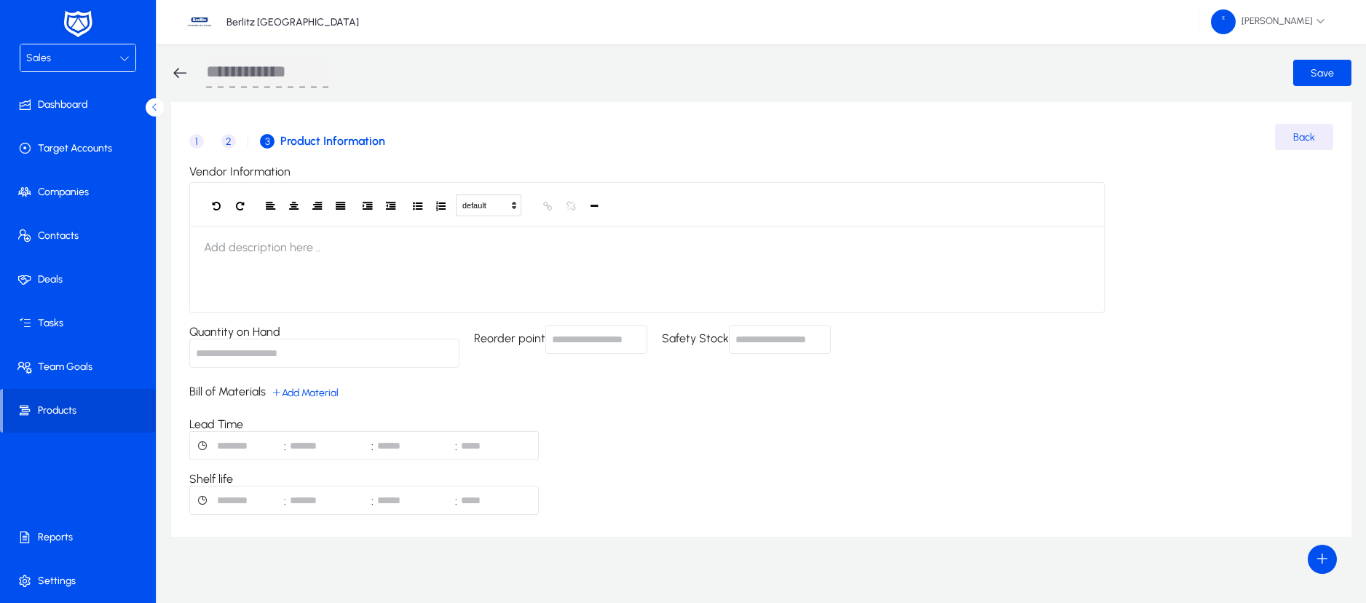
click at [400, 357] on input "Quantity on Hand" at bounding box center [324, 353] width 270 height 29
click at [617, 342] on input "Reorder point" at bounding box center [597, 339] width 102 height 29
click at [752, 339] on input "Safety Stock" at bounding box center [780, 339] width 102 height 29
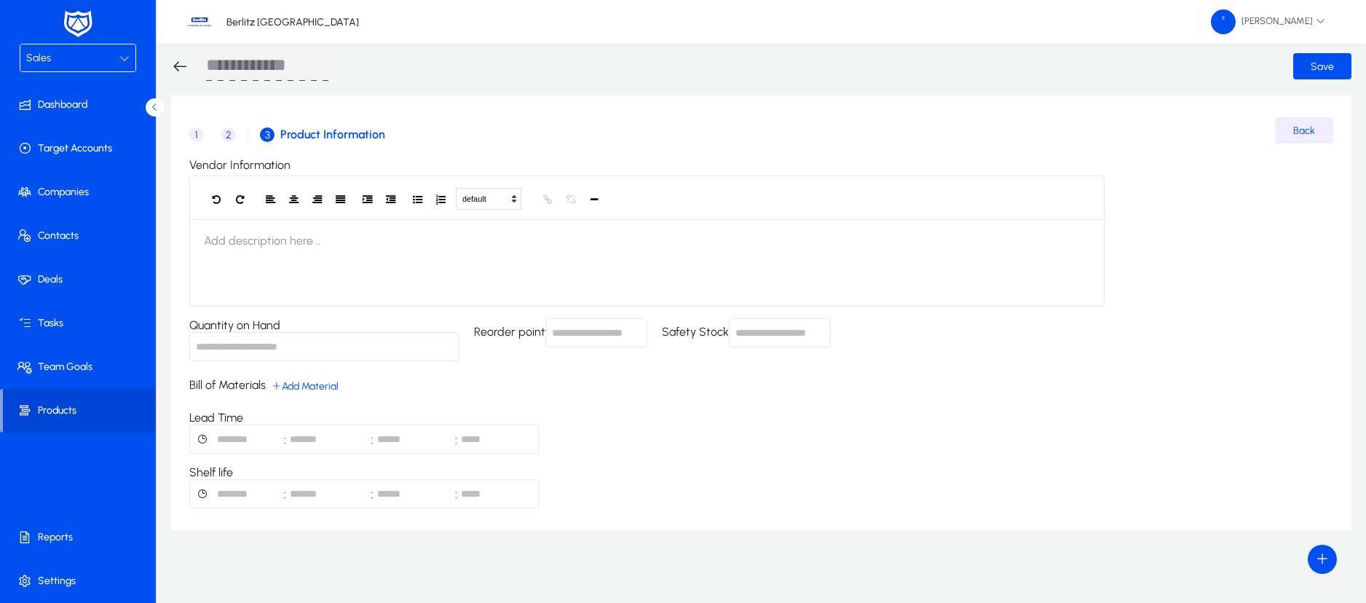
scroll to position [0, 0]
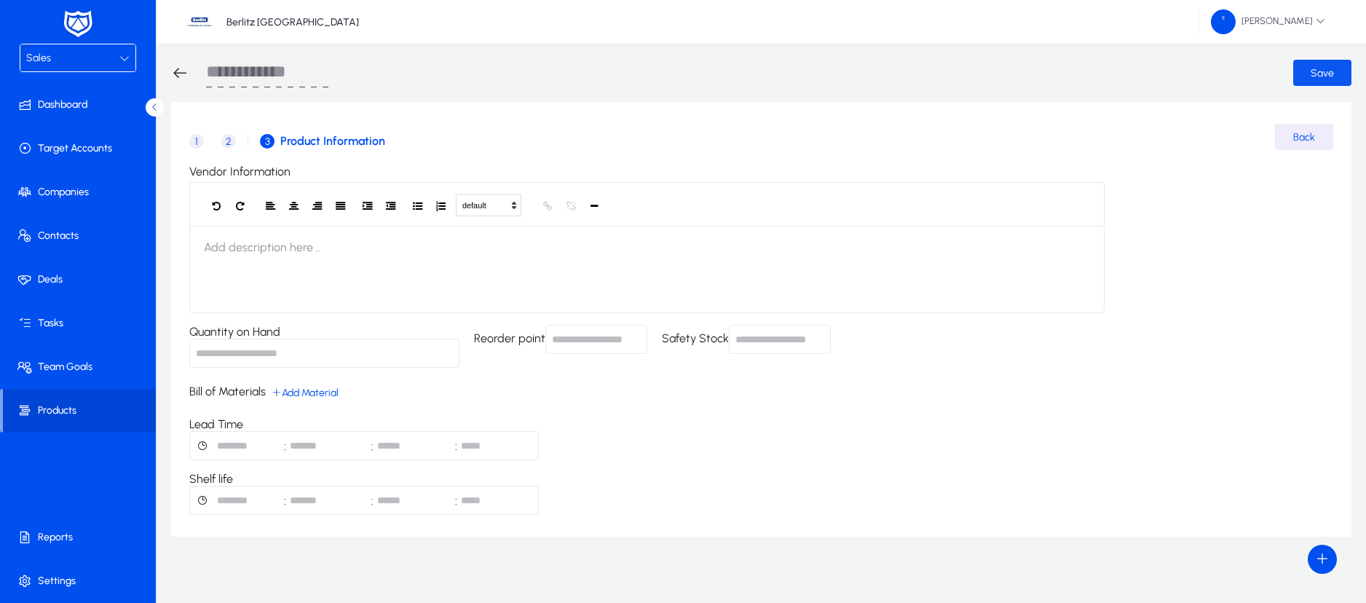
click at [1305, 72] on span "submit" at bounding box center [1323, 72] width 58 height 35
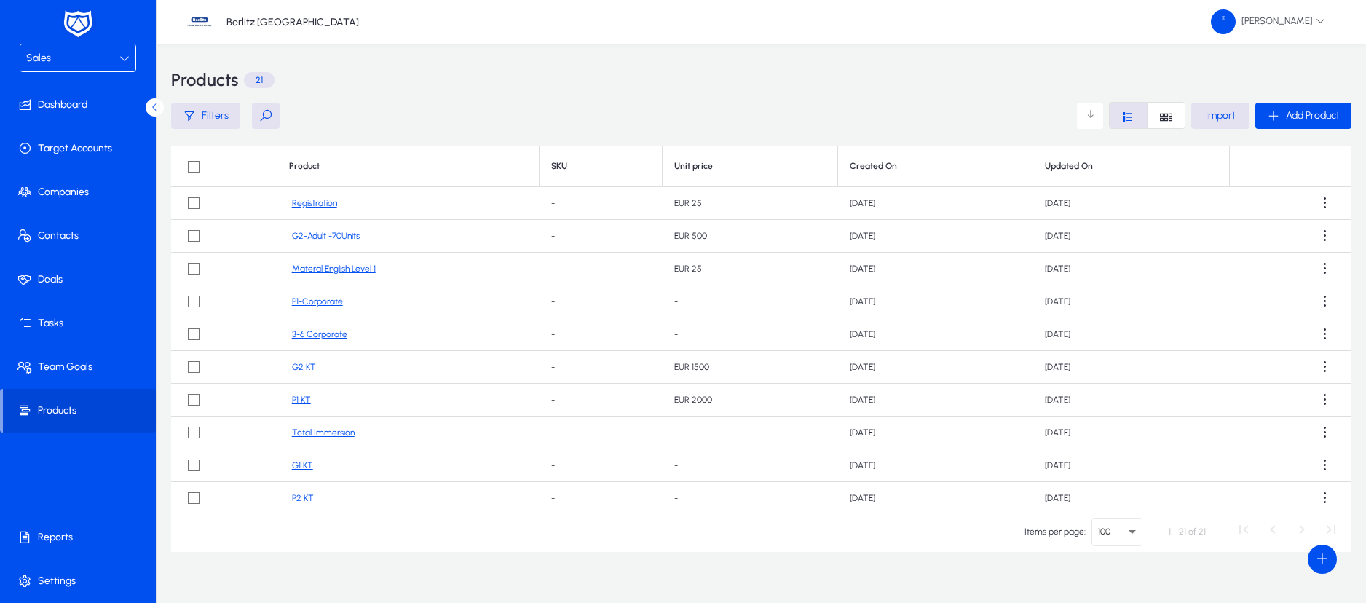
click at [338, 302] on link "P1-Corporate" at bounding box center [317, 301] width 51 height 11
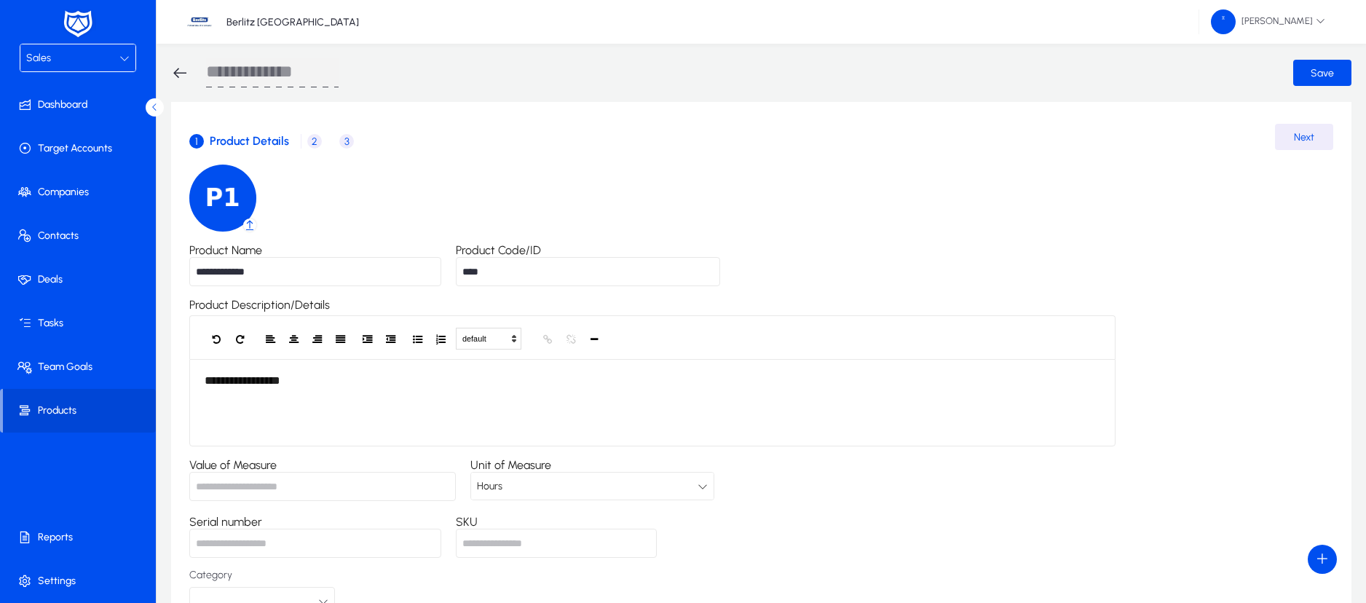
click at [319, 137] on span "2" at bounding box center [314, 141] width 15 height 15
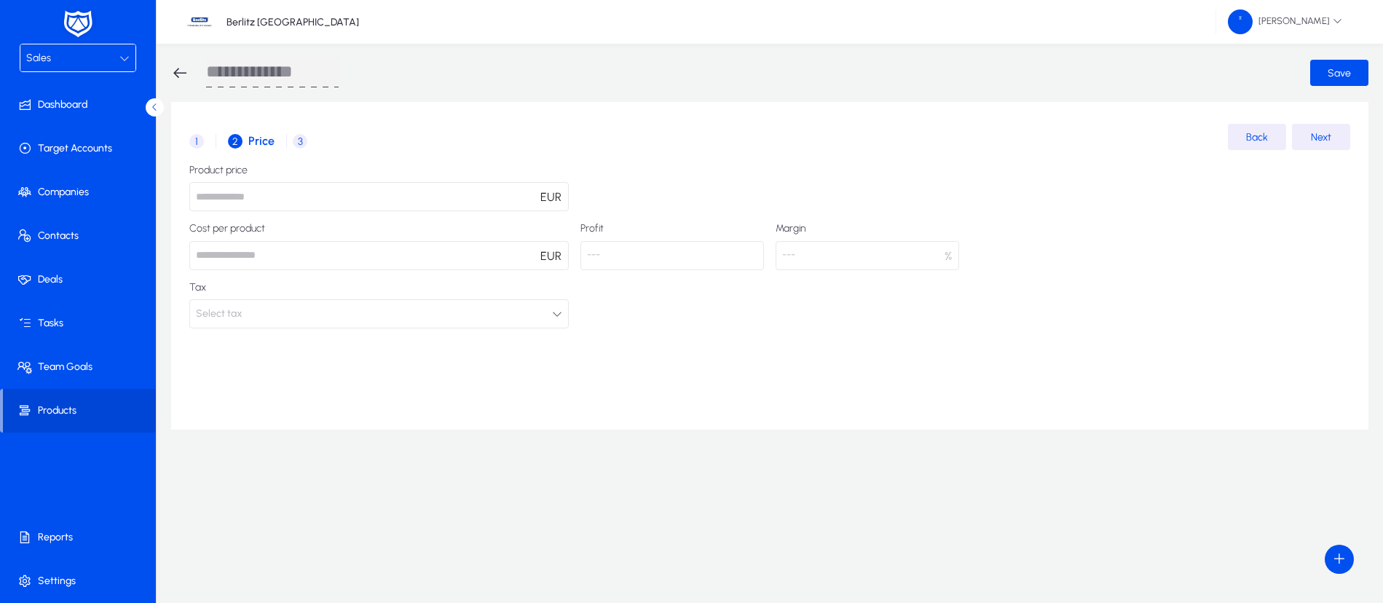
click at [173, 71] on icon at bounding box center [179, 72] width 17 height 17
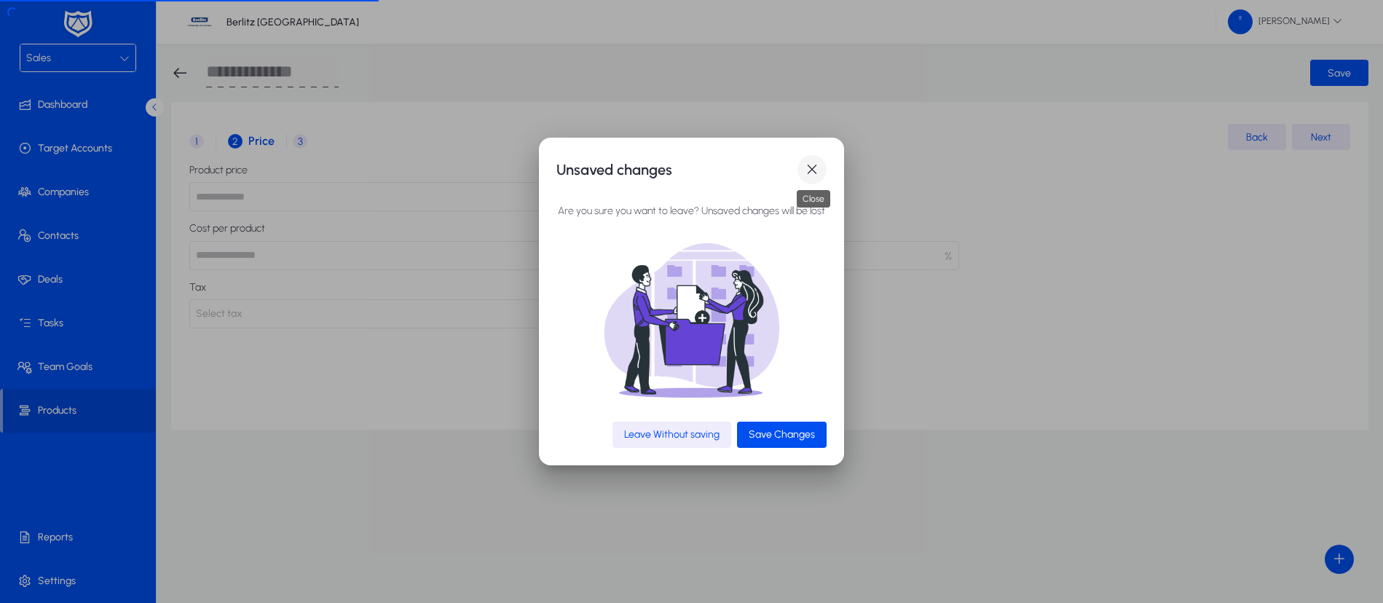
click at [815, 172] on span "button" at bounding box center [812, 169] width 29 height 29
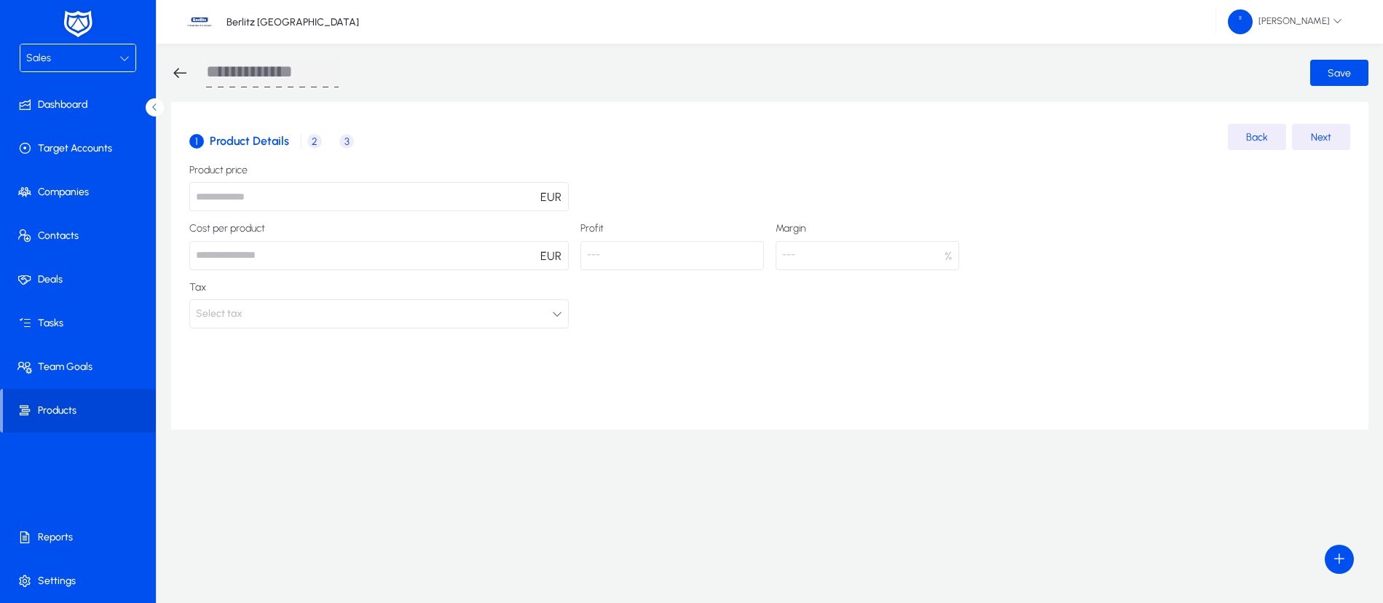
click at [184, 73] on icon at bounding box center [179, 72] width 17 height 17
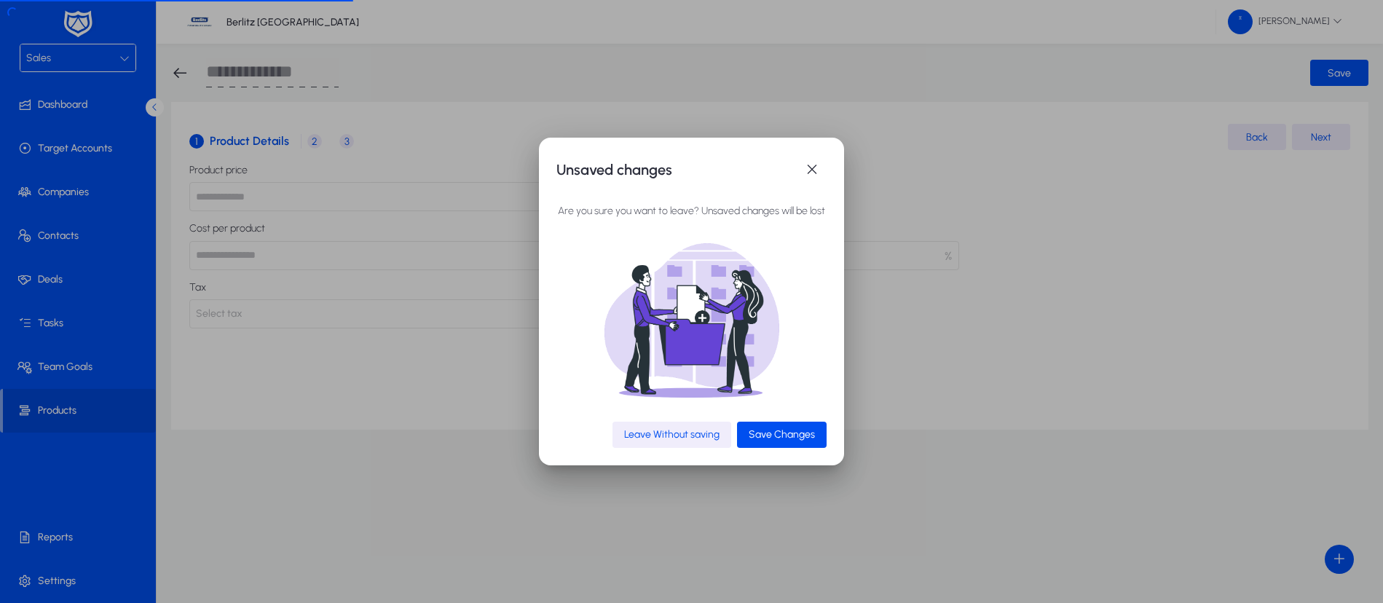
click at [712, 434] on span "Leave Without saving" at bounding box center [671, 434] width 95 height 12
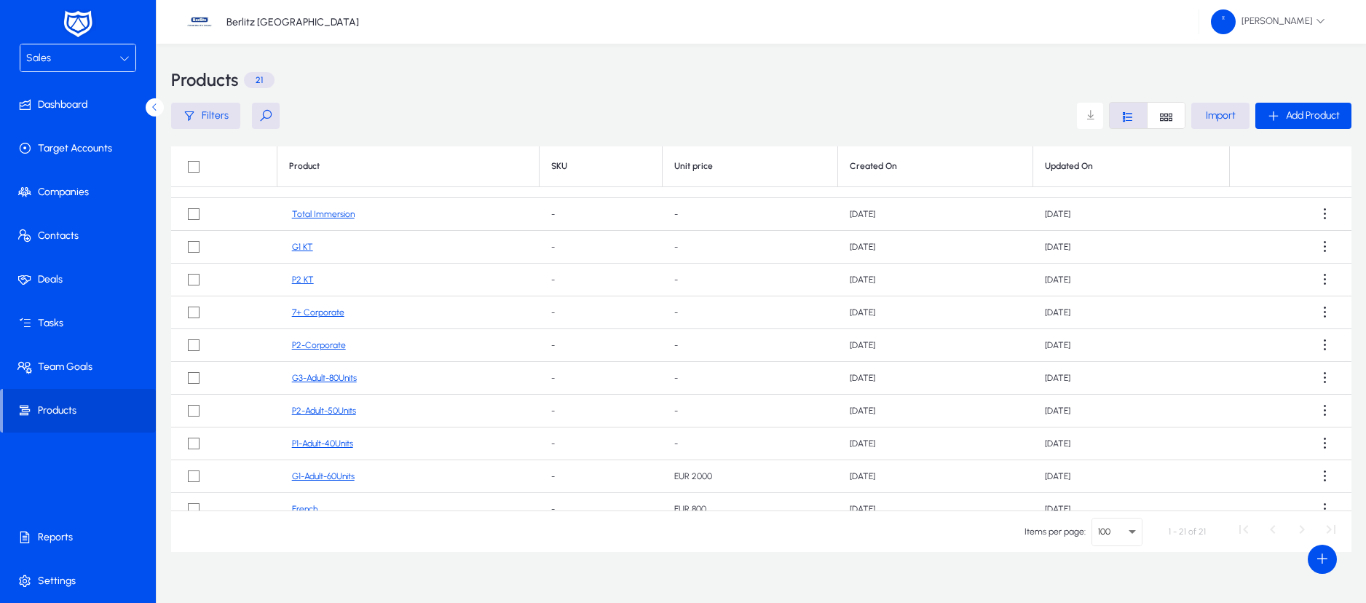
scroll to position [365, 0]
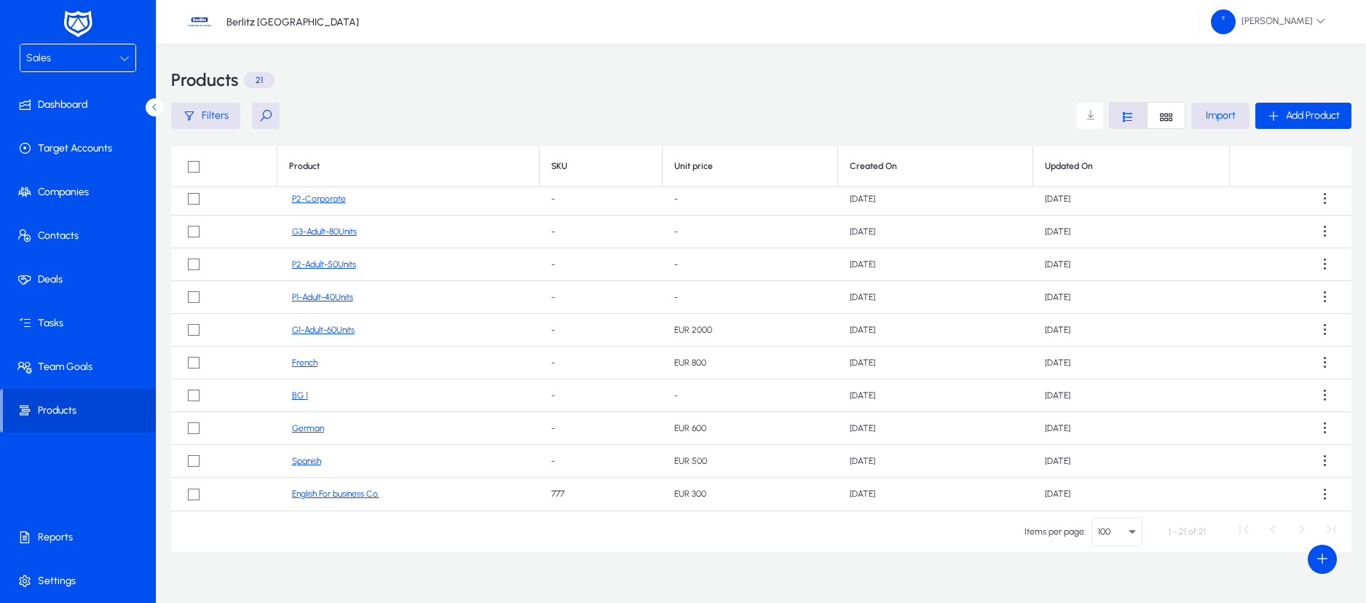
click at [304, 364] on link "French" at bounding box center [304, 363] width 25 height 11
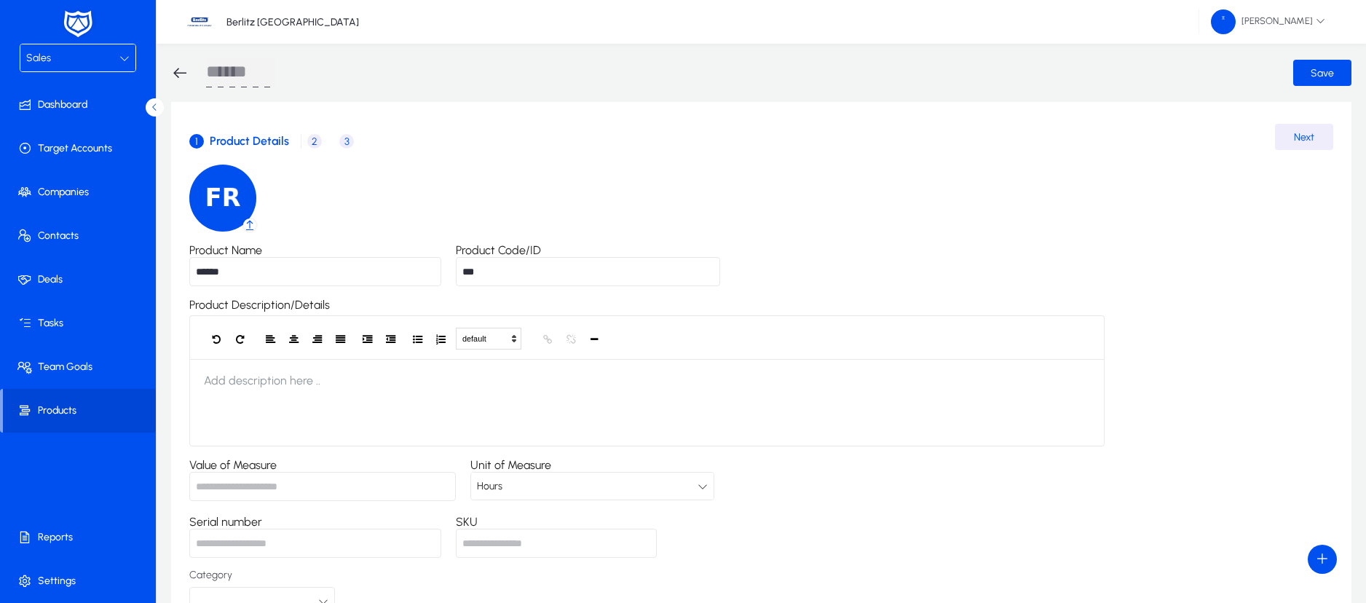
click at [310, 146] on span "2" at bounding box center [314, 141] width 15 height 15
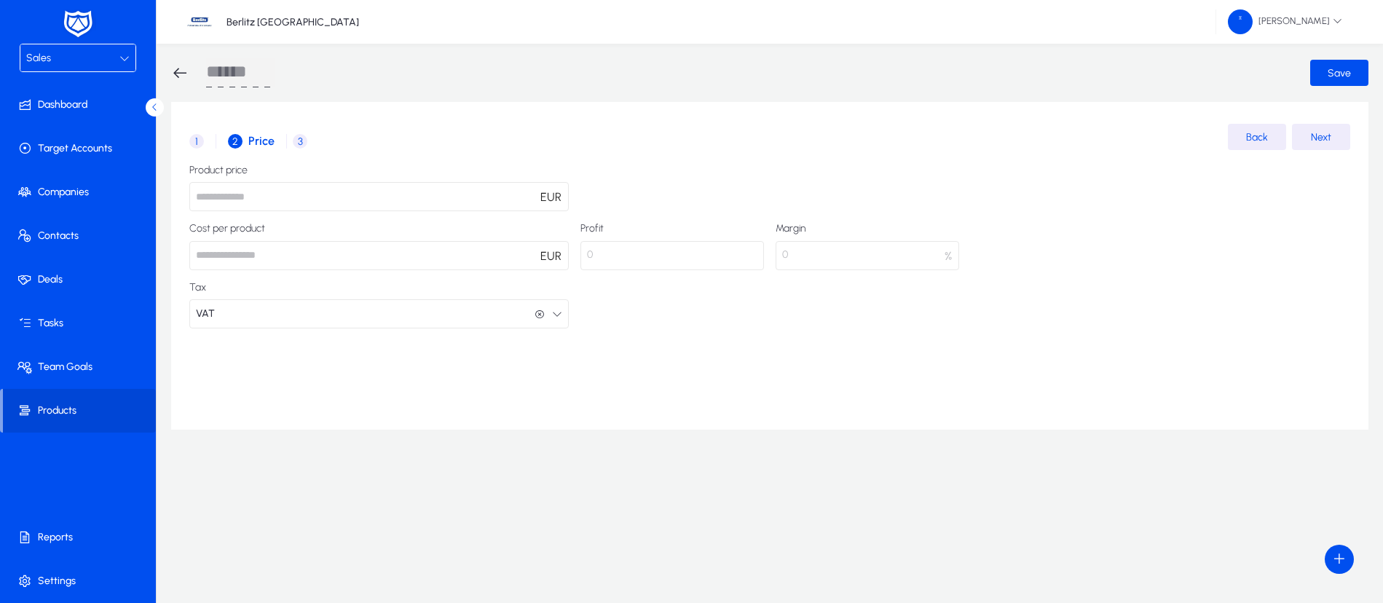
click at [58, 52] on div "Sales" at bounding box center [72, 58] width 93 height 19
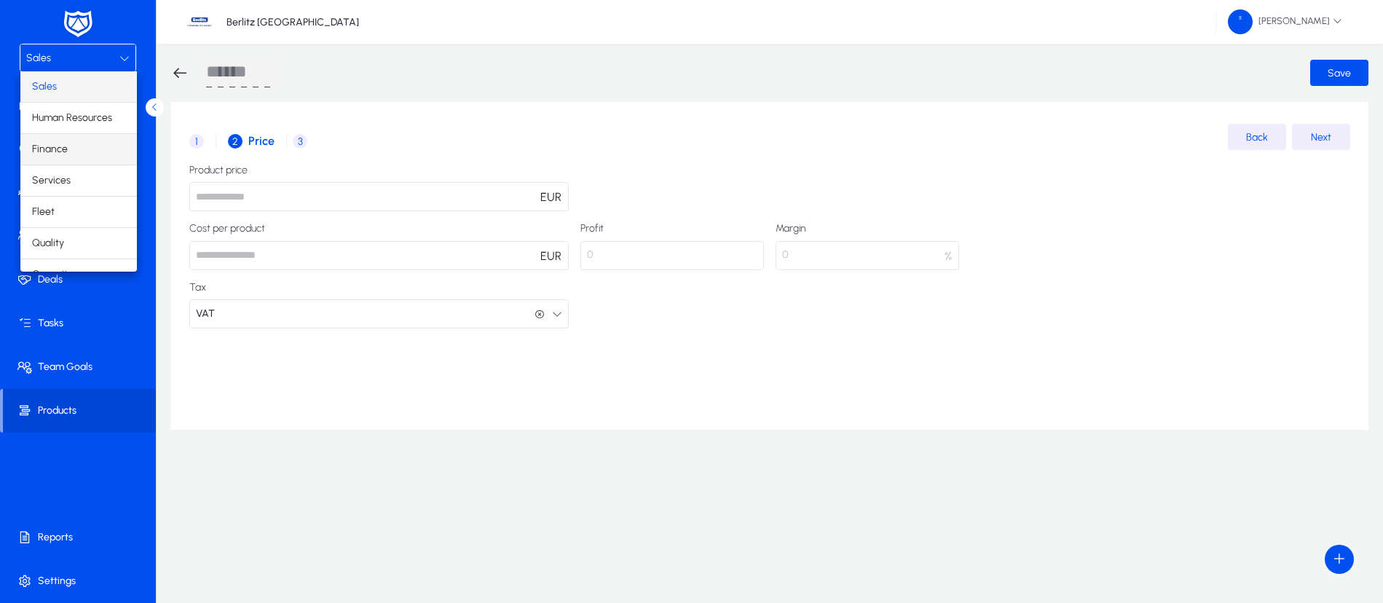
scroll to position [50, 0]
